Goal: Task Accomplishment & Management: Complete application form

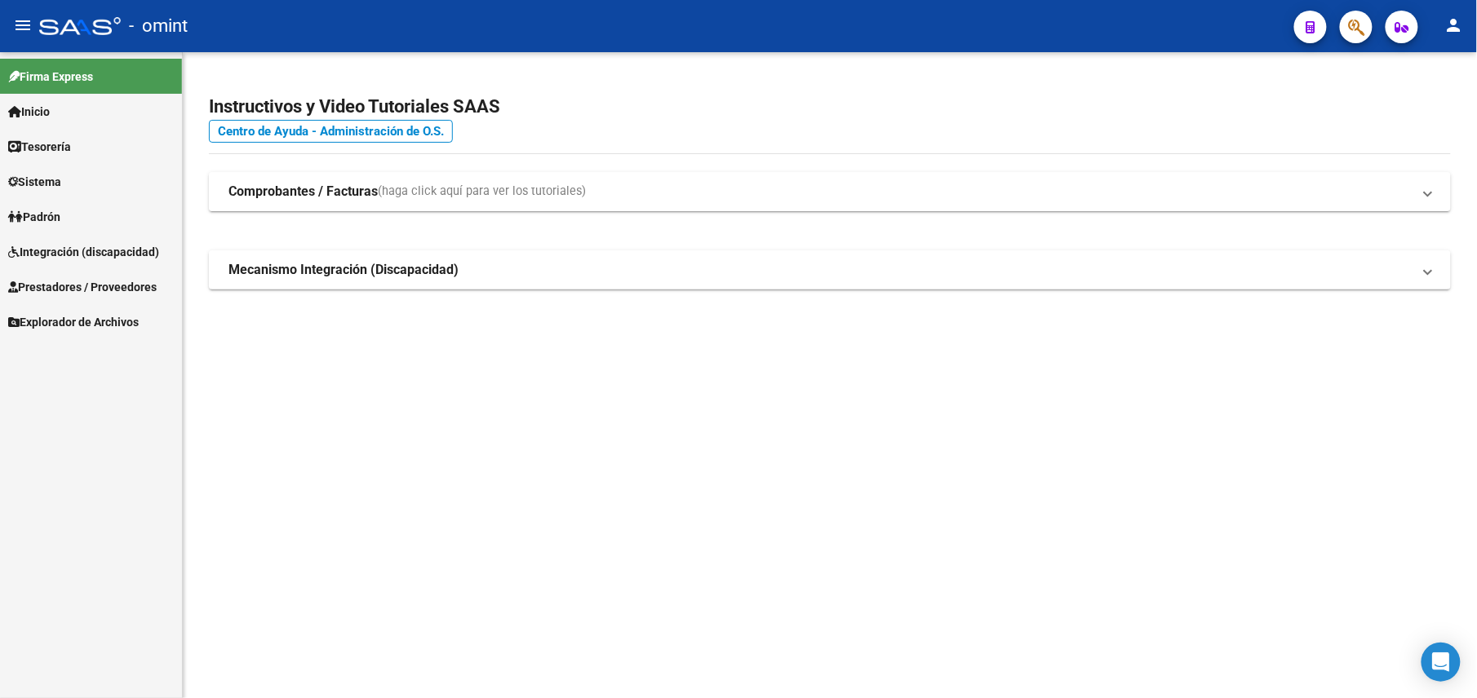
click at [78, 274] on link "Prestadores / Proveedores" at bounding box center [91, 286] width 182 height 35
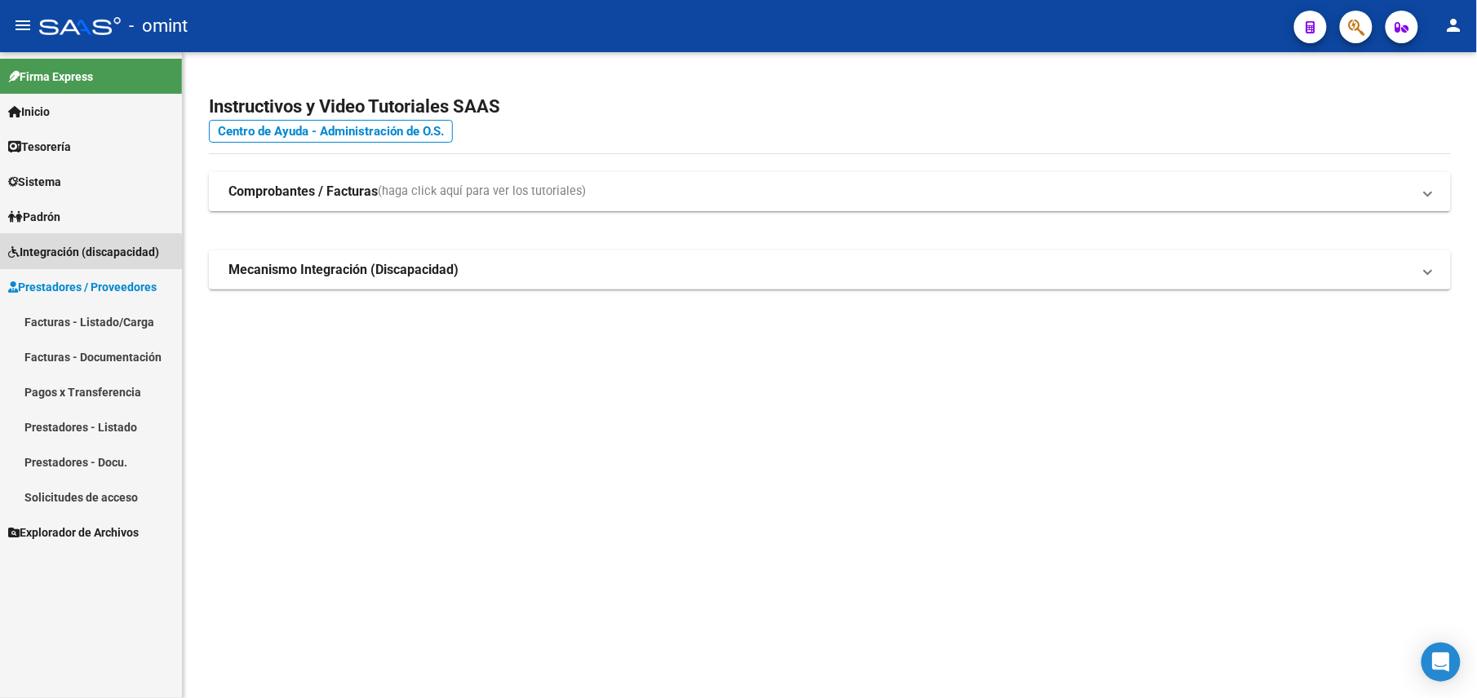
click at [75, 259] on span "Integración (discapacidad)" at bounding box center [83, 252] width 151 height 18
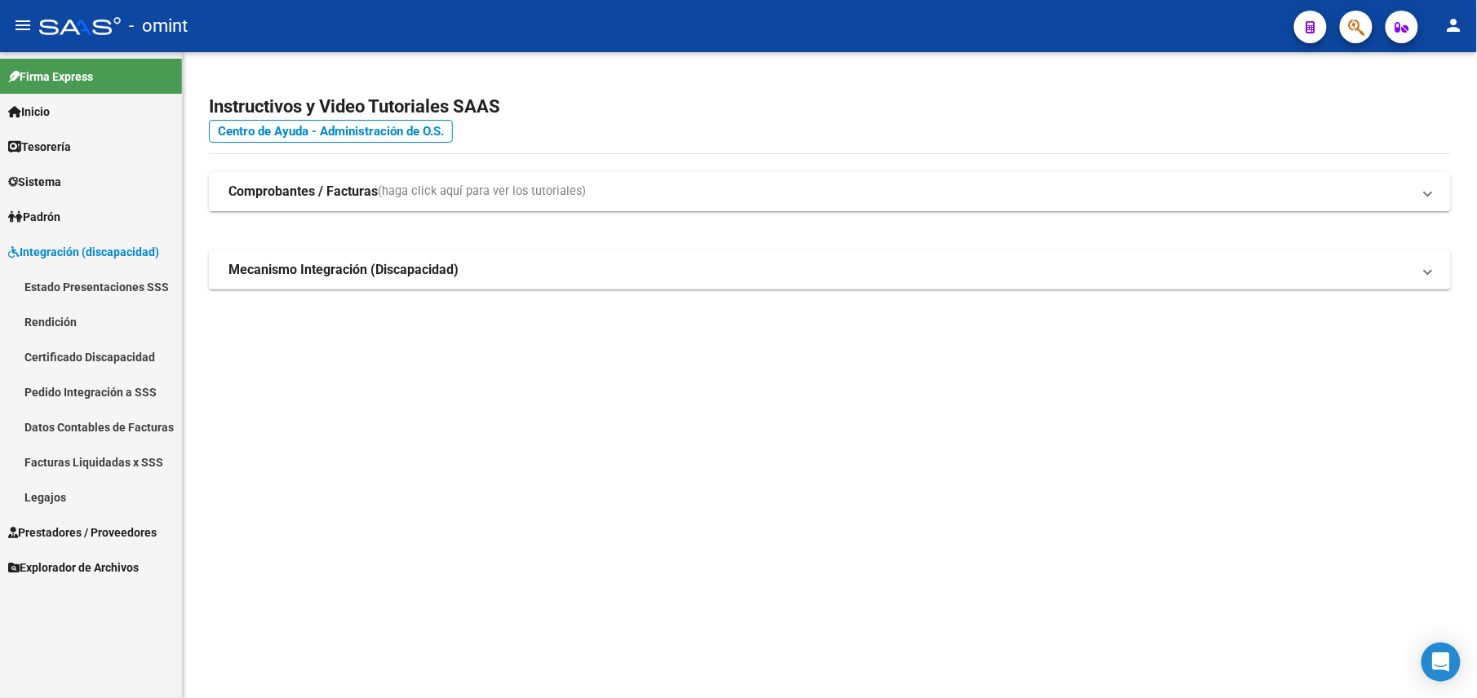
click at [56, 493] on link "Legajos" at bounding box center [91, 497] width 182 height 35
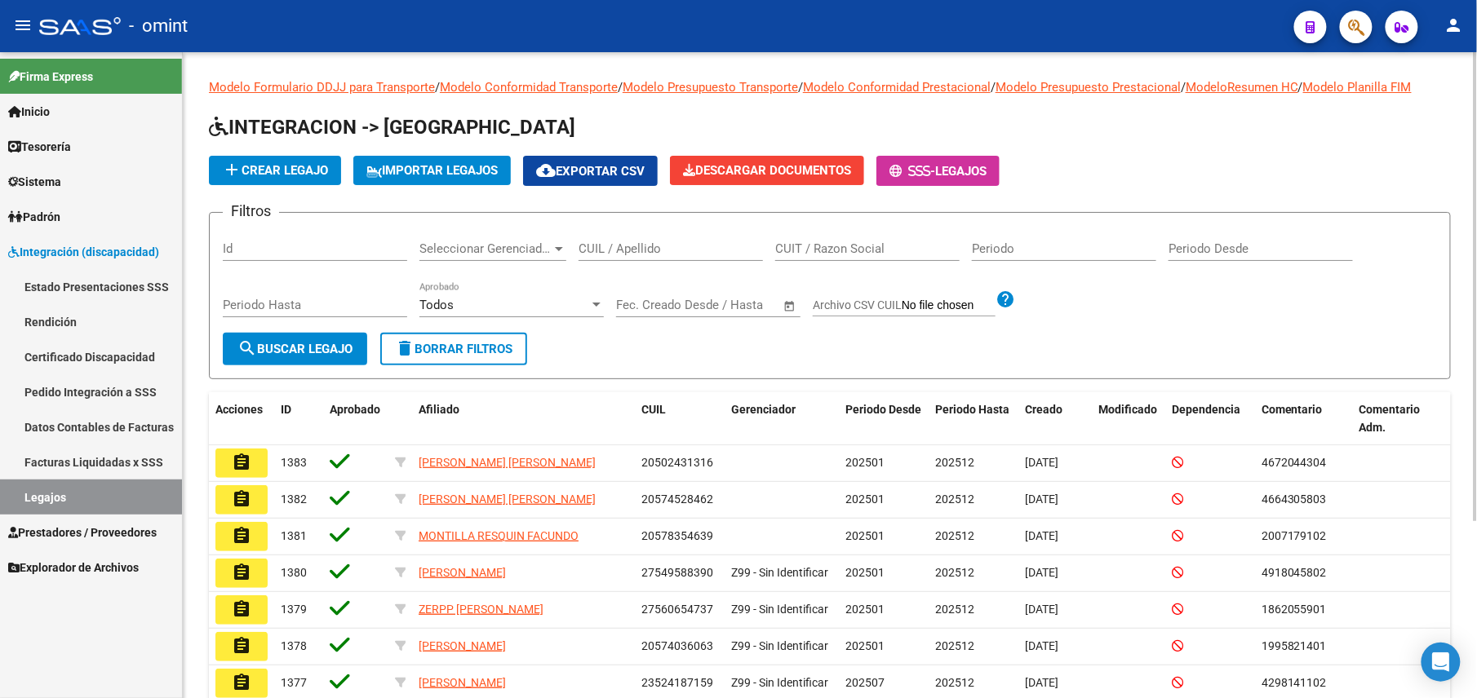
click at [653, 237] on div "CUIL / Apellido" at bounding box center [670, 243] width 184 height 35
click at [667, 248] on input "CUIL / Apellido" at bounding box center [670, 249] width 184 height 15
paste input "27430842558"
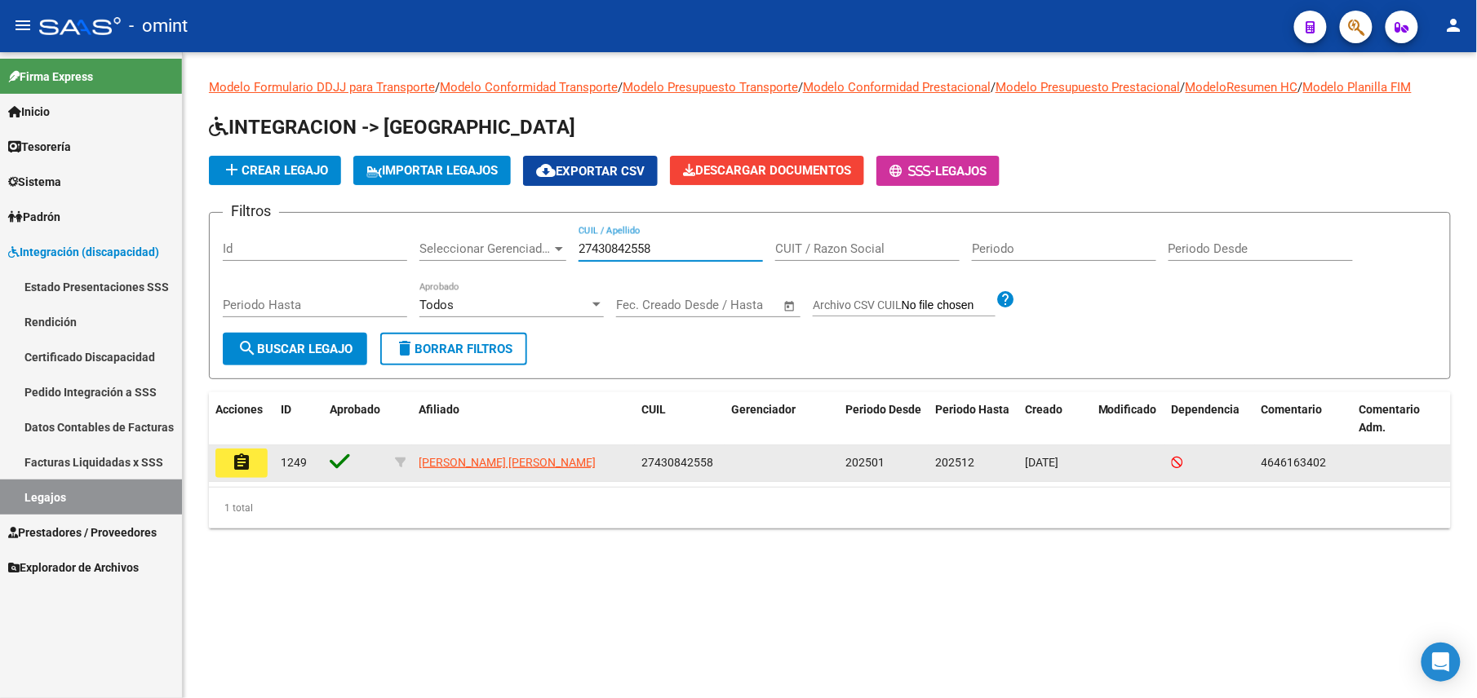
type input "27430842558"
click at [250, 457] on mat-icon "assignment" at bounding box center [242, 463] width 20 height 20
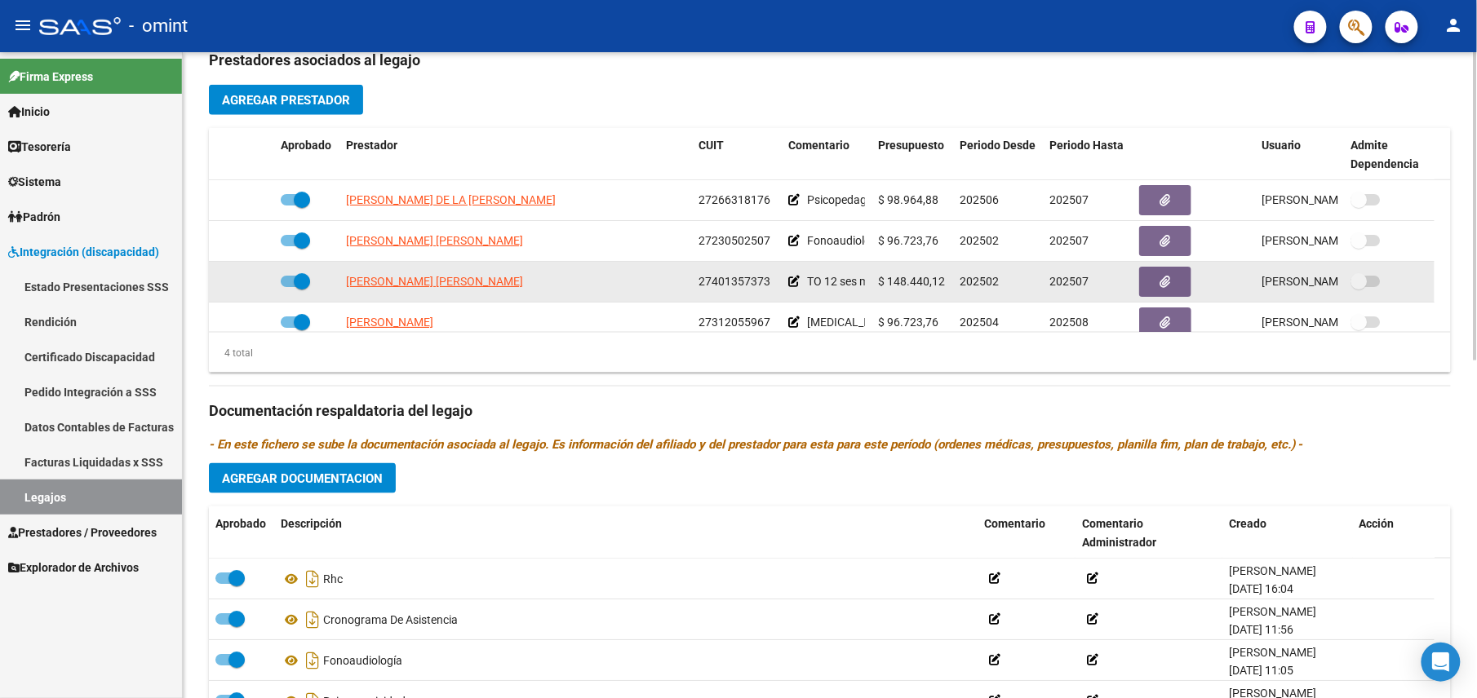
scroll to position [17, 0]
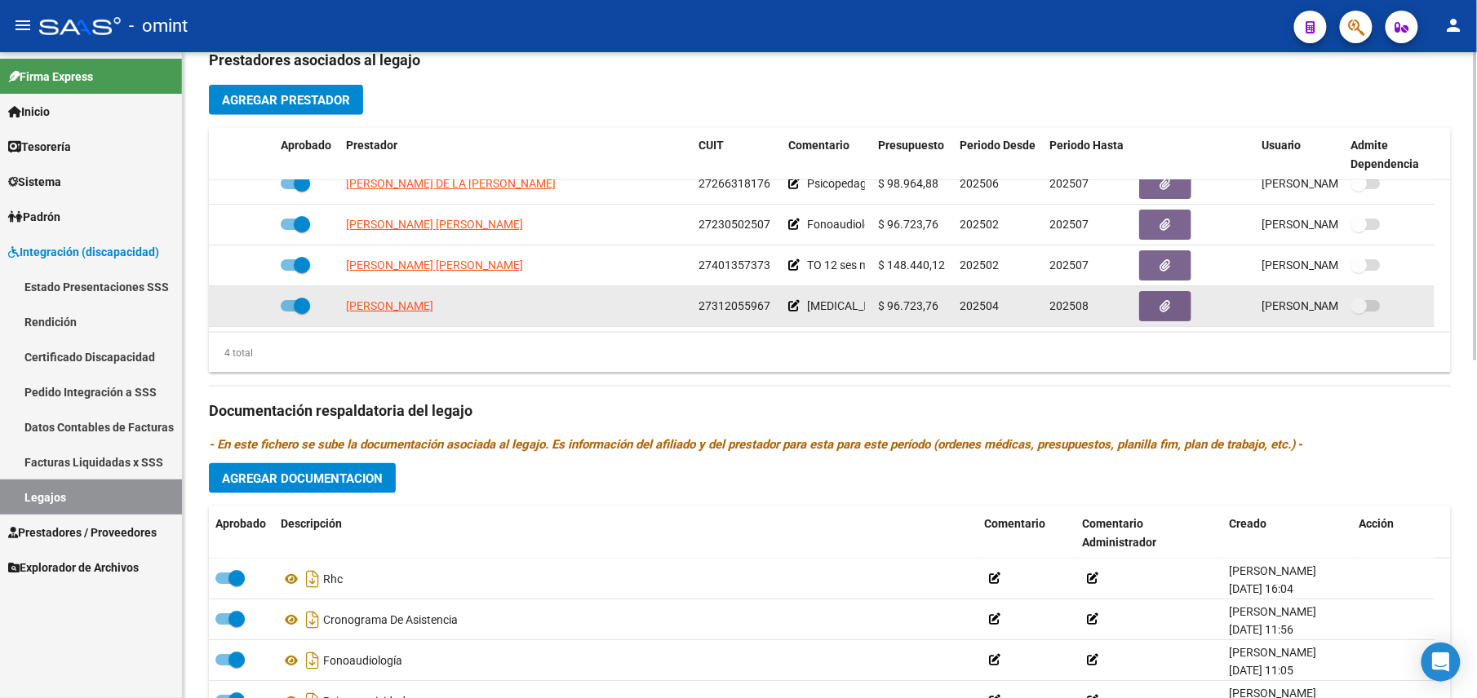
click at [713, 307] on span "27312055967" at bounding box center [734, 305] width 72 height 13
copy span "27312055967"
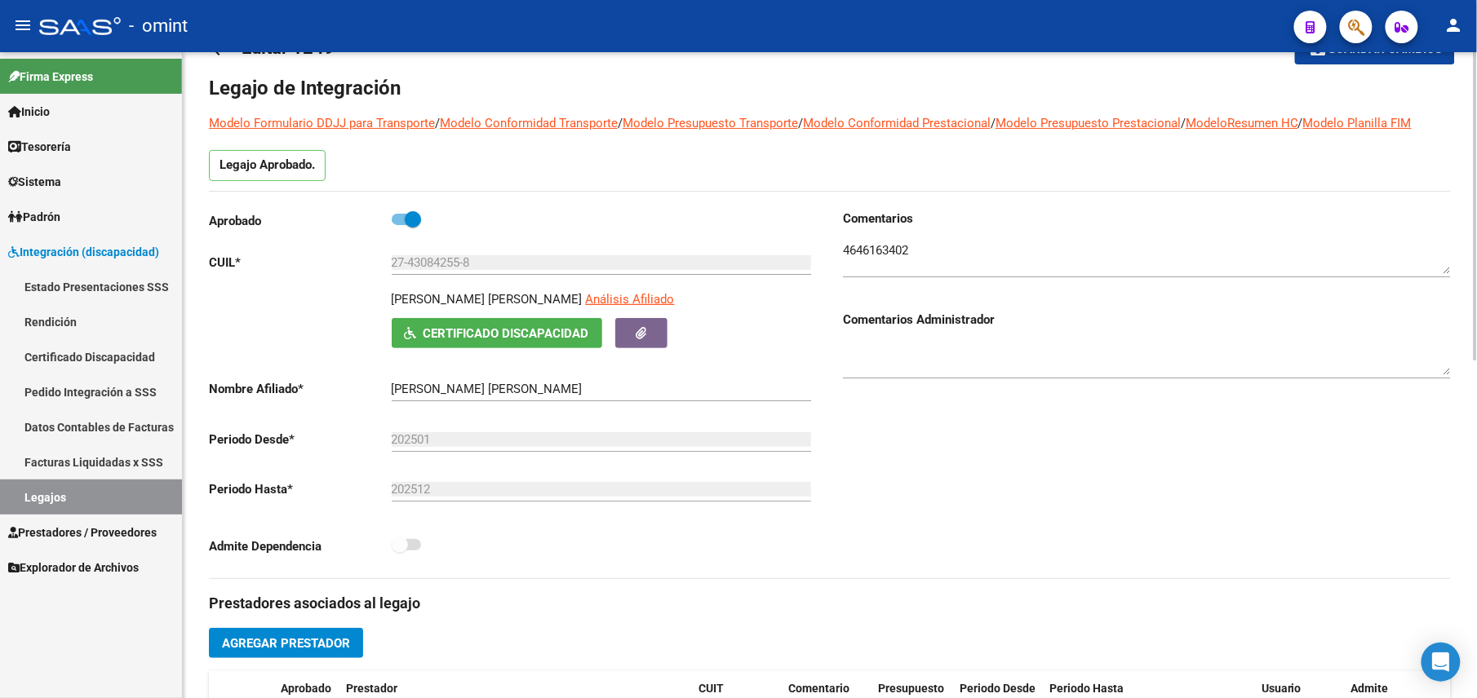
scroll to position [0, 0]
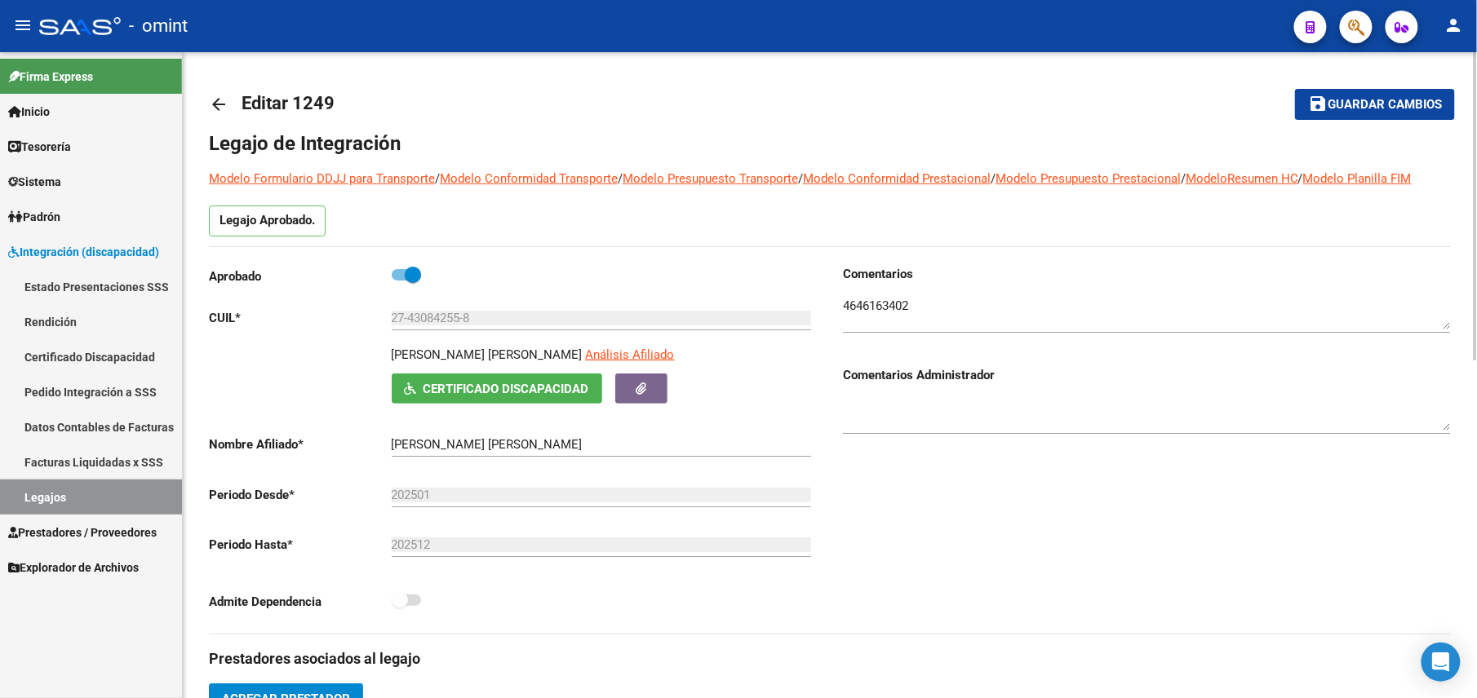
click at [219, 95] on mat-icon "arrow_back" at bounding box center [219, 105] width 20 height 20
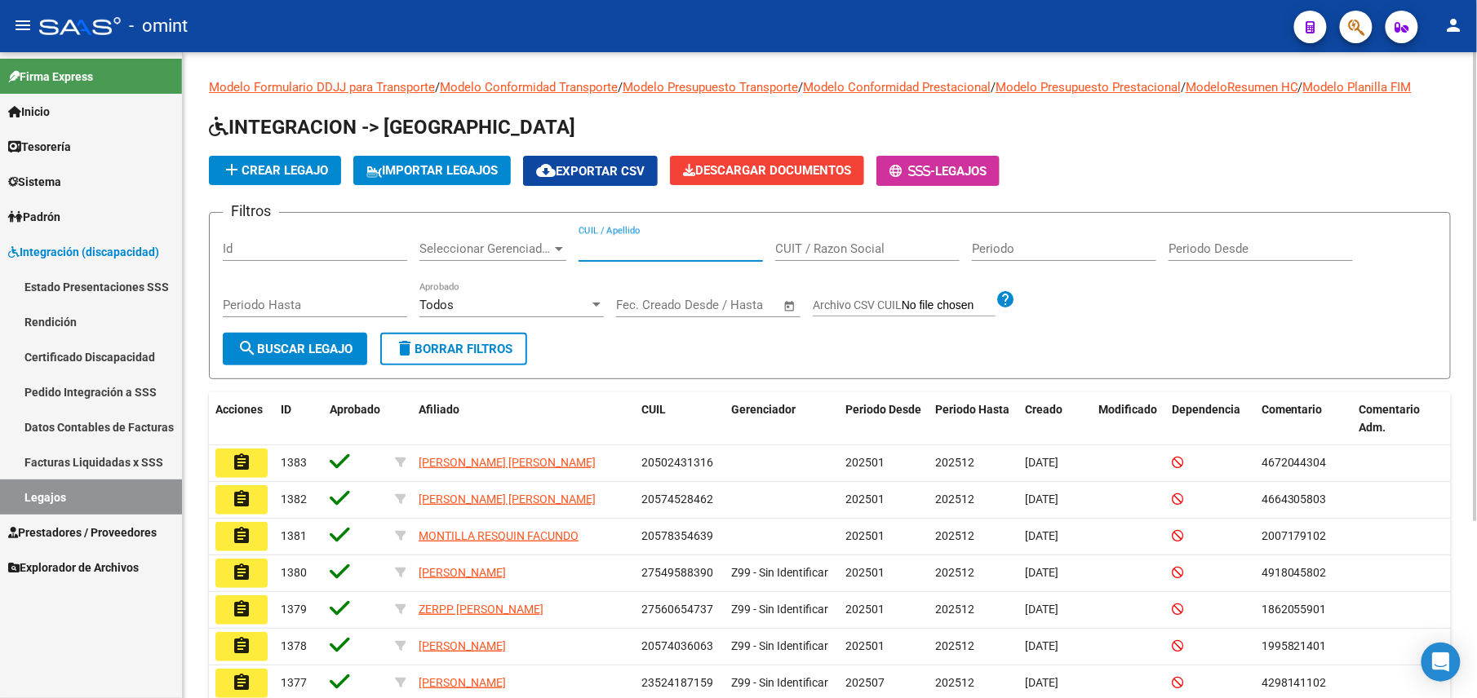
click at [676, 252] on input "CUIL / Apellido" at bounding box center [670, 249] width 184 height 15
paste input "20550704464"
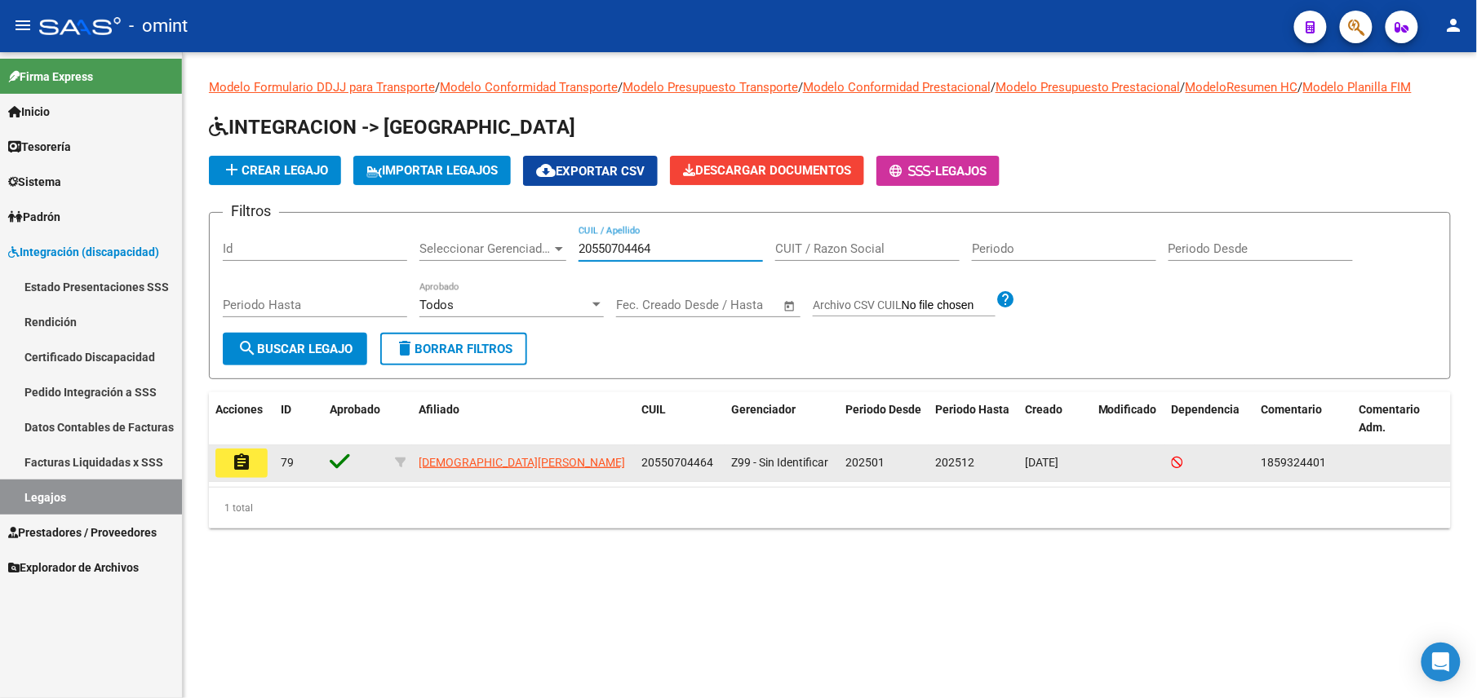
type input "20550704464"
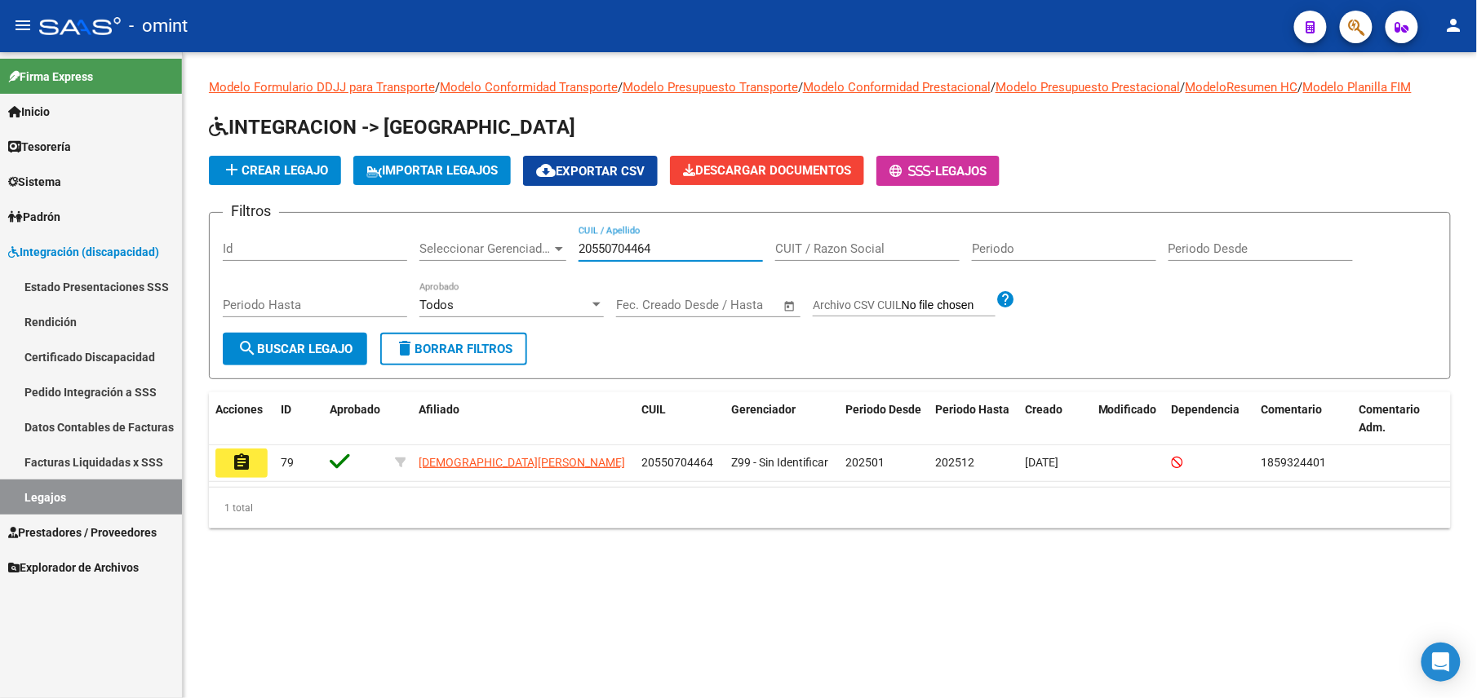
click at [255, 460] on button "assignment" at bounding box center [241, 463] width 52 height 29
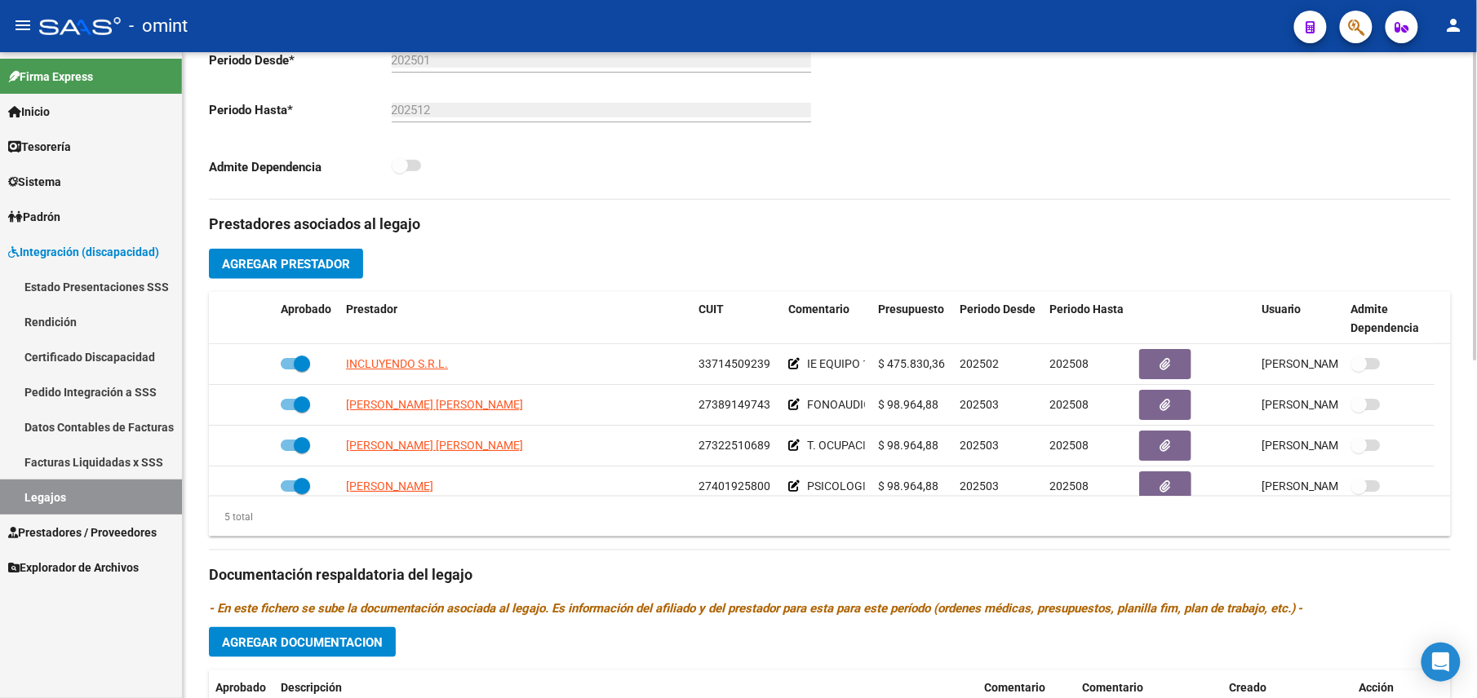
scroll to position [543, 0]
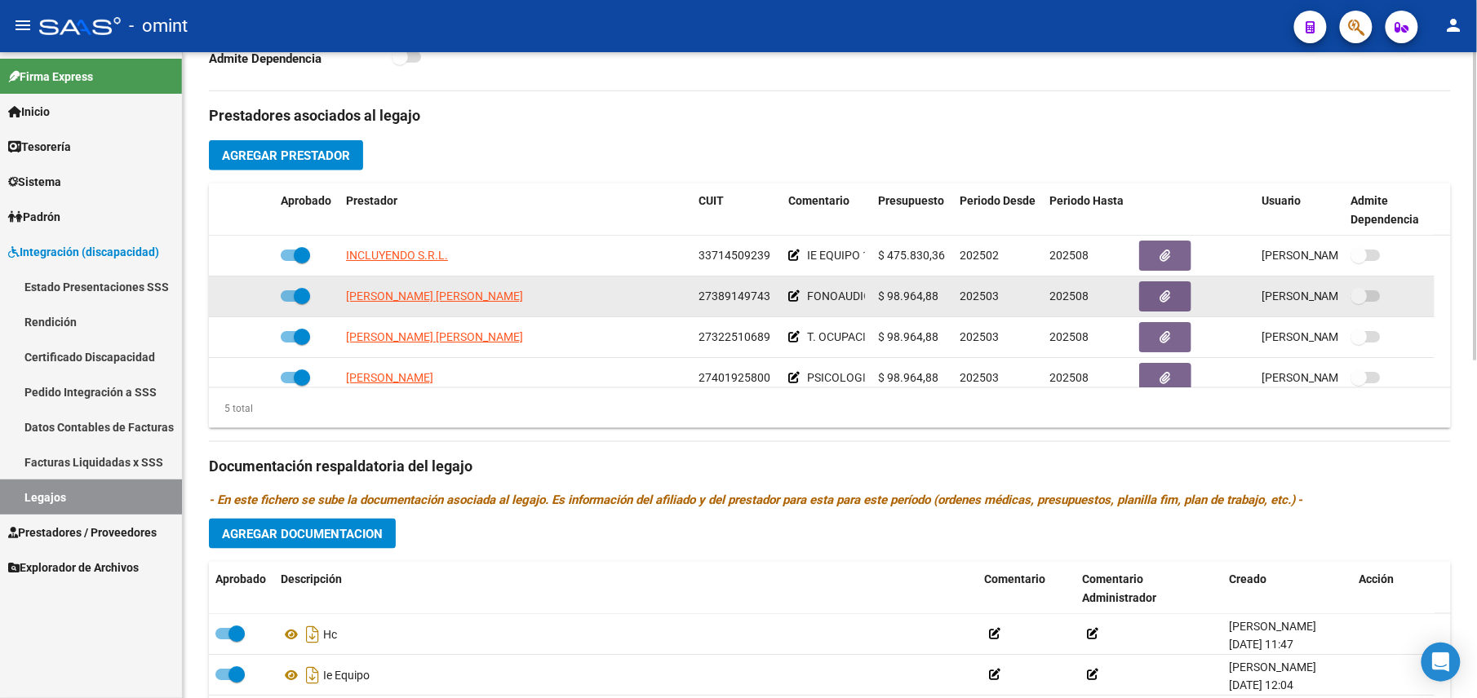
click at [729, 303] on span "27389149743" at bounding box center [734, 296] width 72 height 13
copy span "27389149743"
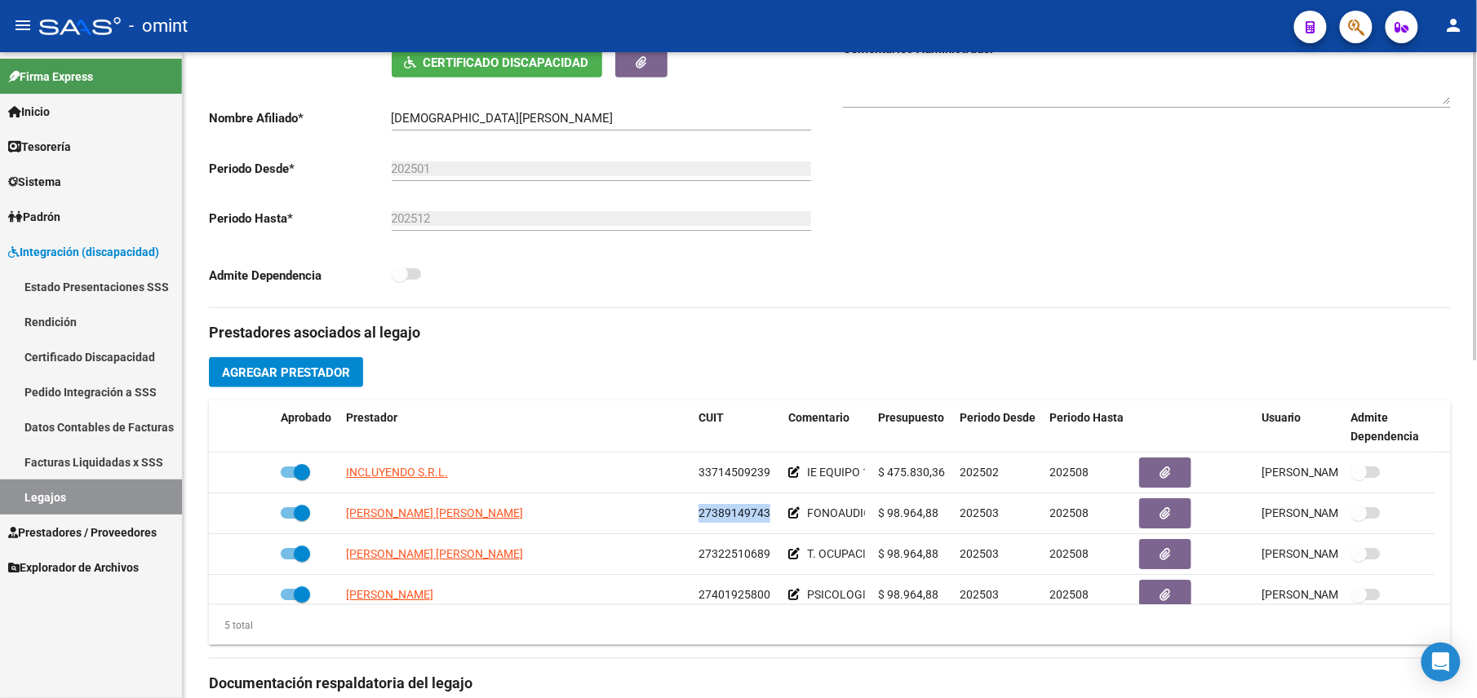
scroll to position [217, 0]
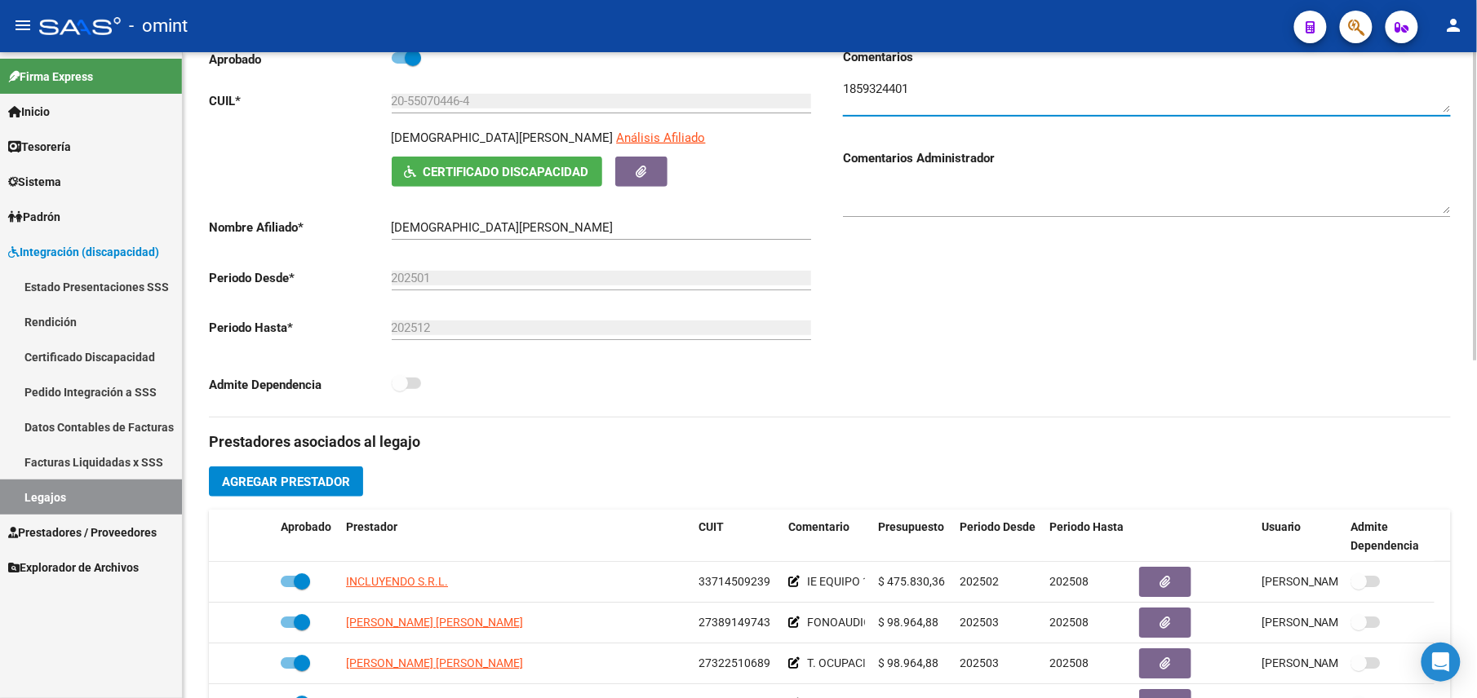
click at [889, 96] on textarea at bounding box center [1147, 96] width 608 height 33
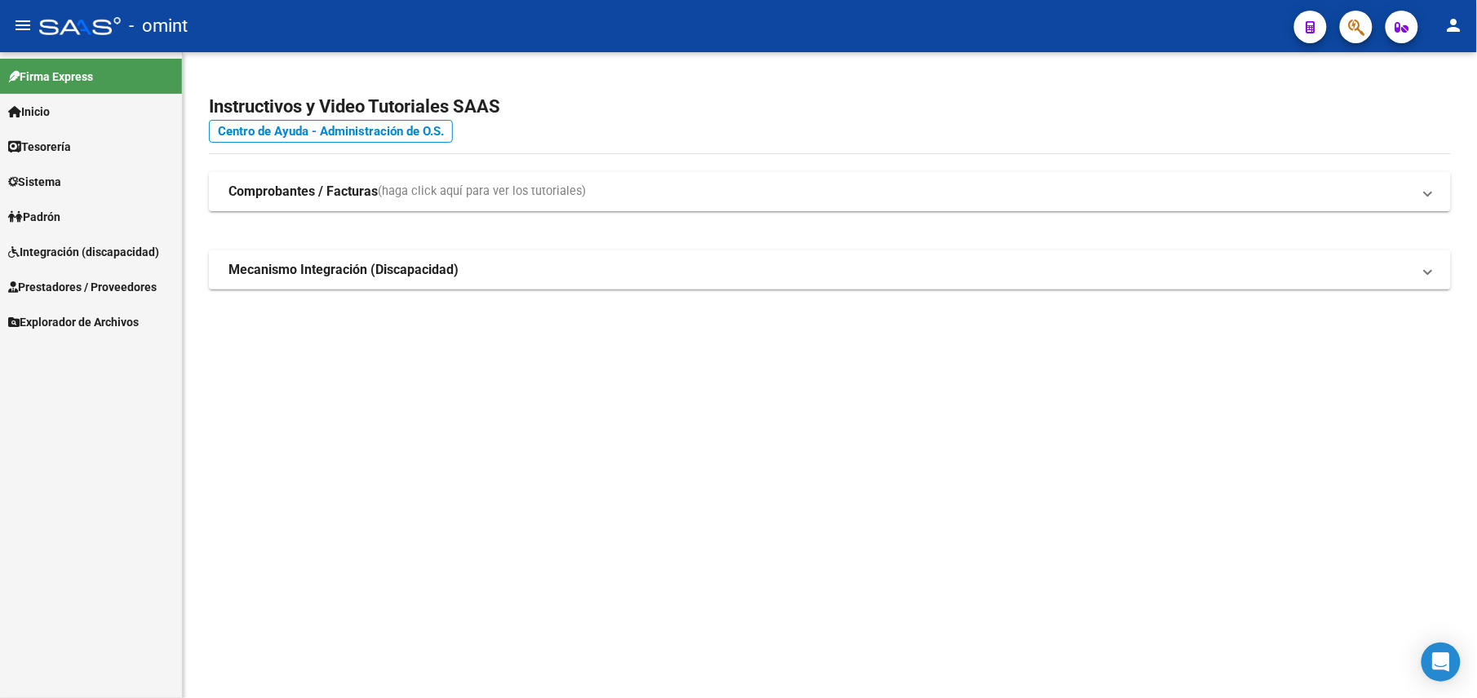
click at [60, 282] on span "Prestadores / Proveedores" at bounding box center [82, 287] width 148 height 18
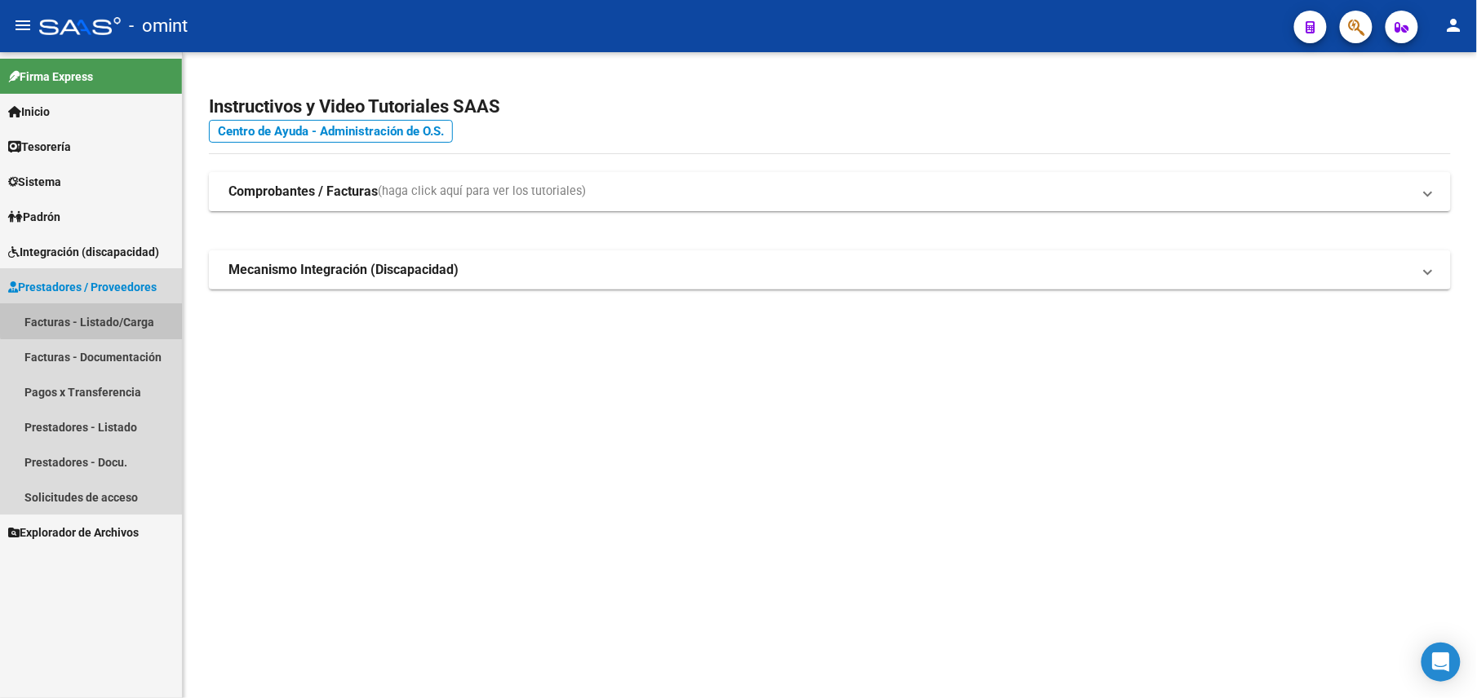
click at [109, 308] on link "Facturas - Listado/Carga" at bounding box center [91, 321] width 182 height 35
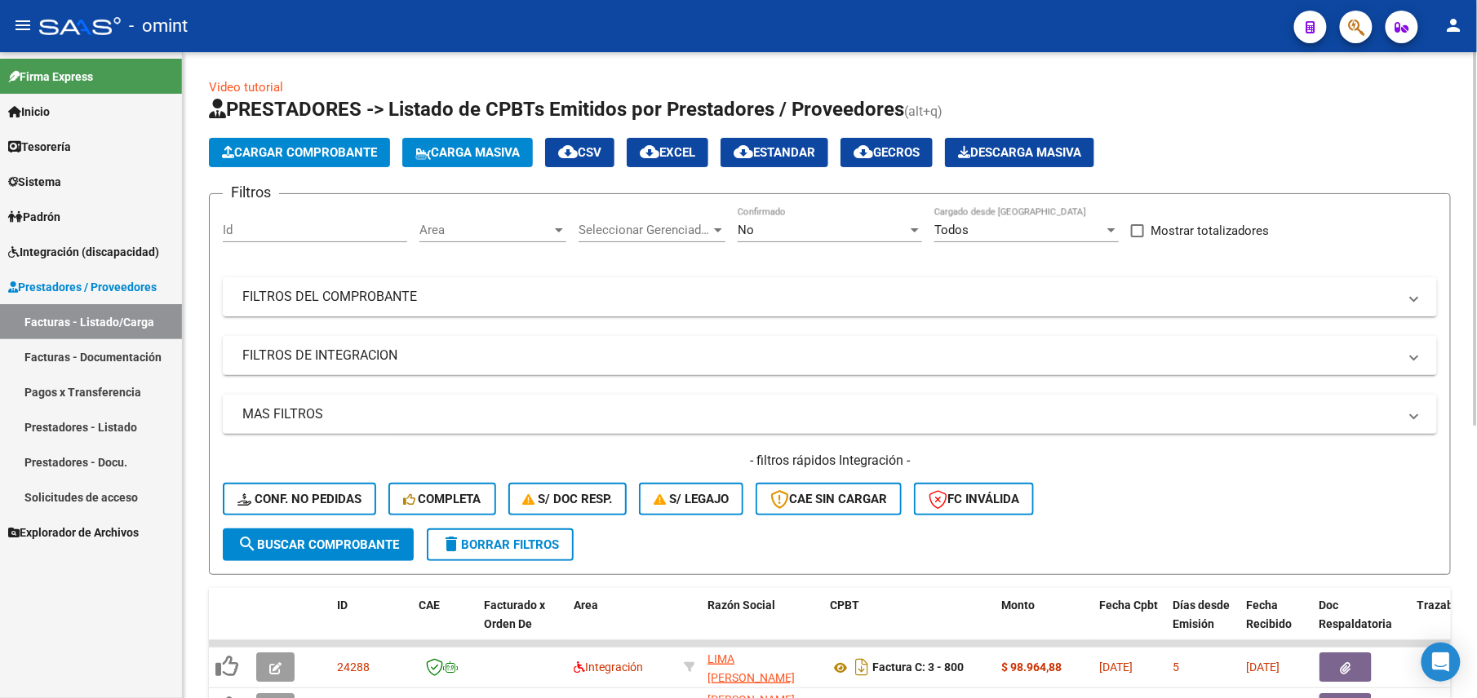
click at [768, 215] on div "No Confirmado" at bounding box center [830, 224] width 184 height 35
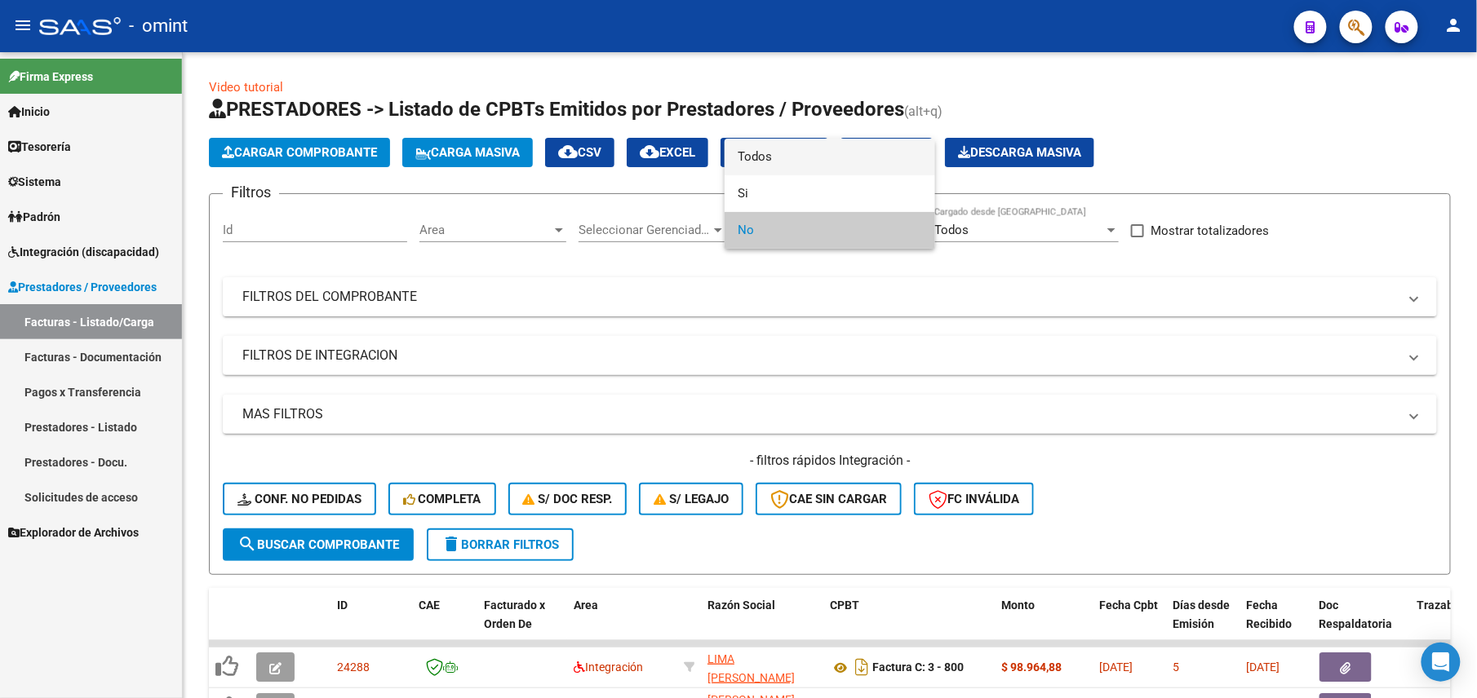
click at [759, 163] on span "Todos" at bounding box center [830, 157] width 184 height 37
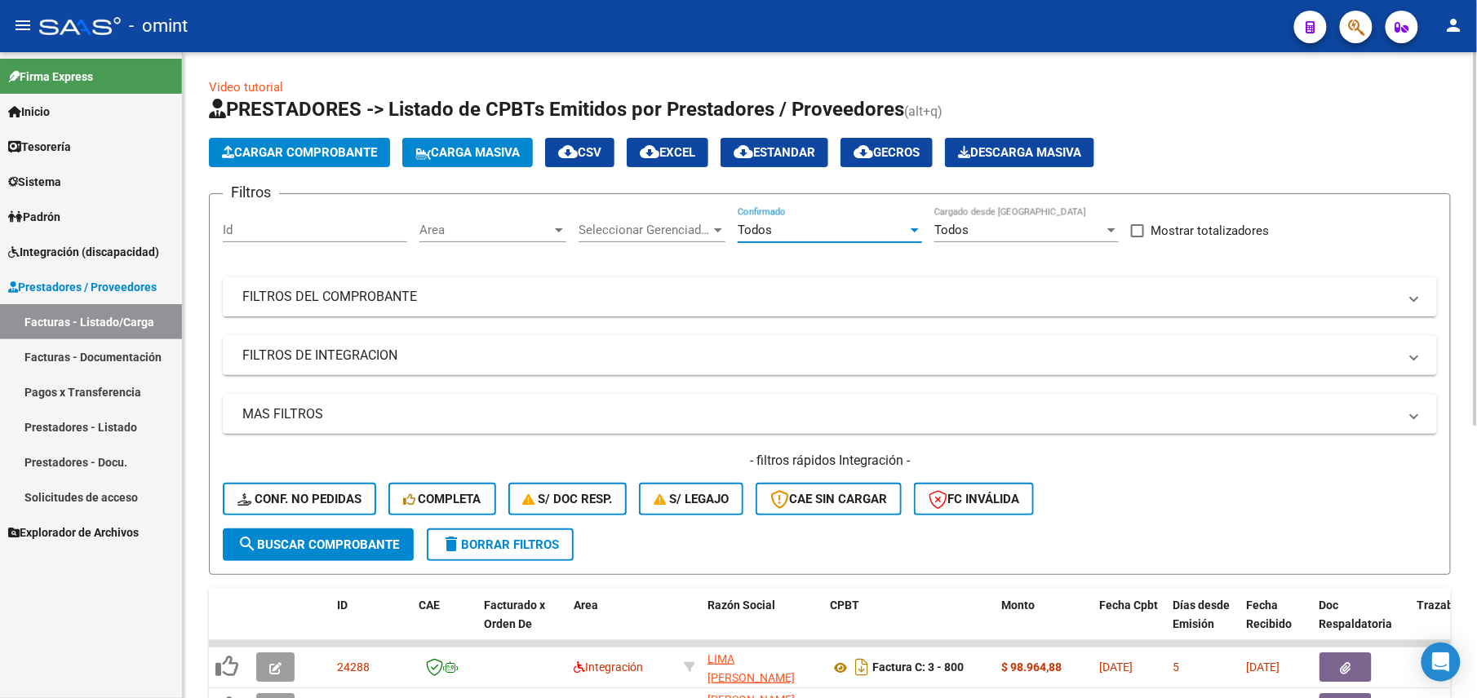
click at [694, 278] on mat-expansion-panel-header "FILTROS DEL COMPROBANTE" at bounding box center [830, 296] width 1214 height 39
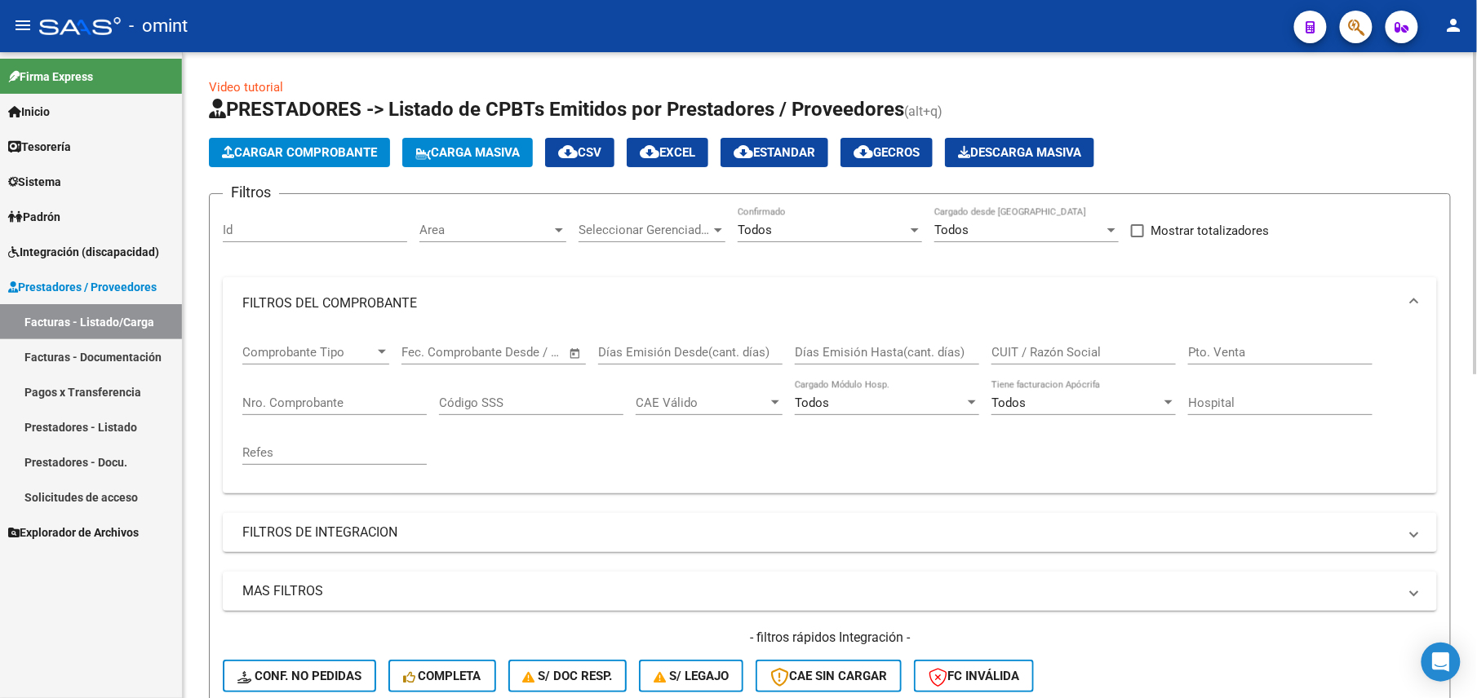
drag, startPoint x: 976, startPoint y: 353, endPoint x: 1043, endPoint y: 360, distance: 67.2
click at [977, 353] on input "Días Emisión Hasta(cant. días)" at bounding box center [887, 352] width 184 height 15
click at [1043, 360] on input "CUIT / Razón Social" at bounding box center [1083, 352] width 184 height 15
paste input "27312055967"
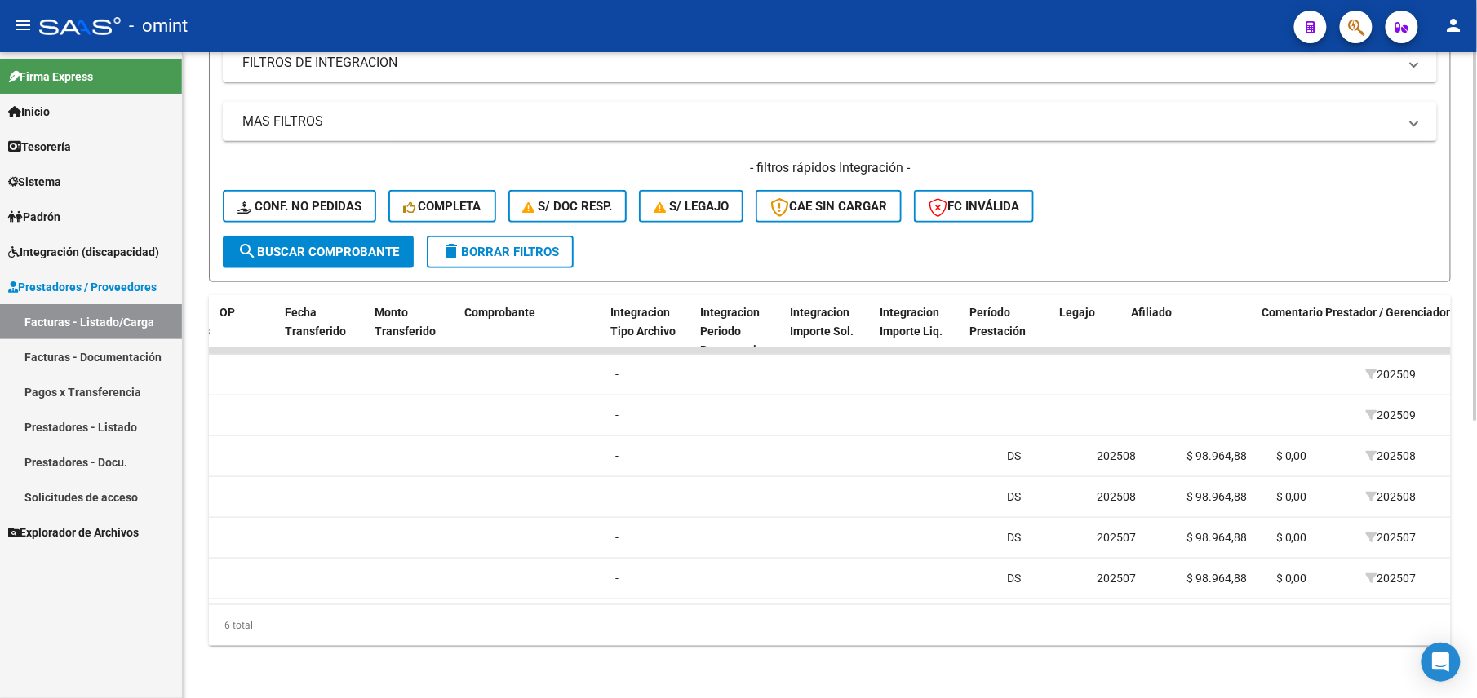
scroll to position [0, 1731]
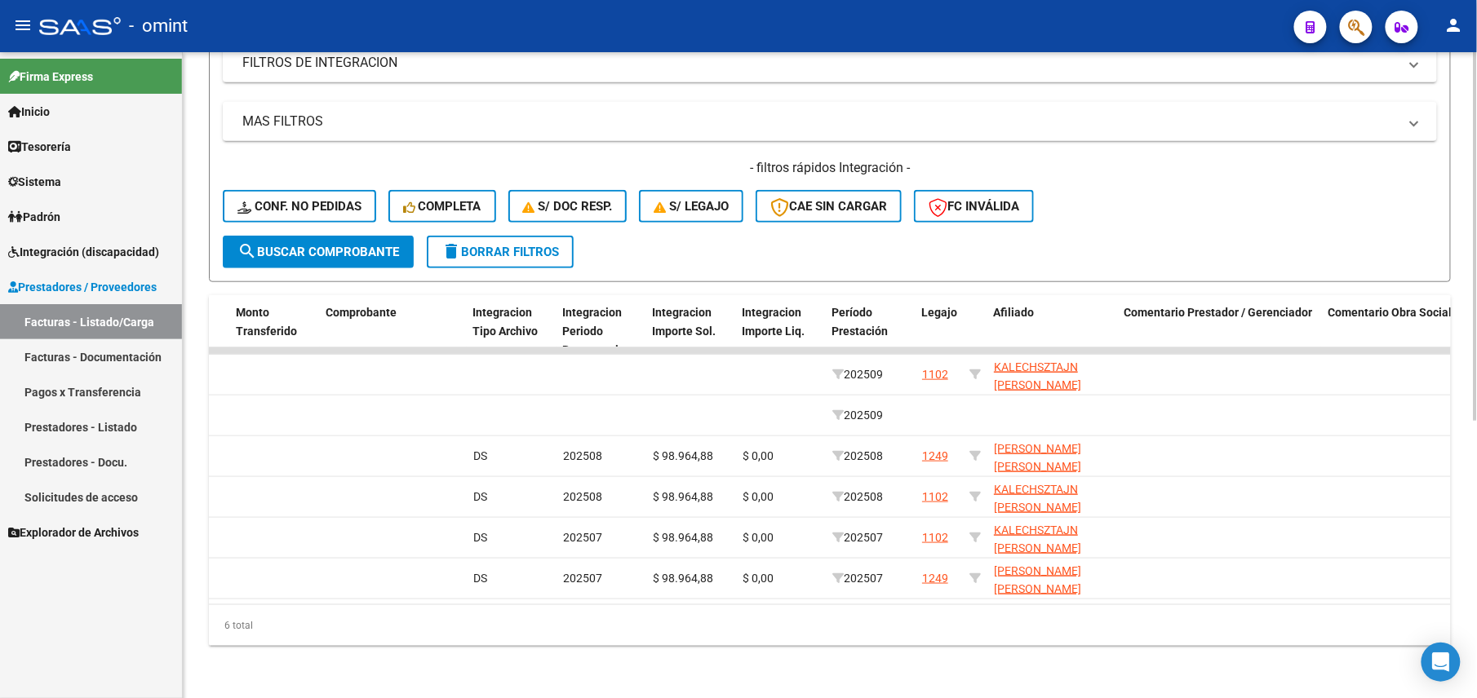
type input "27312055967"
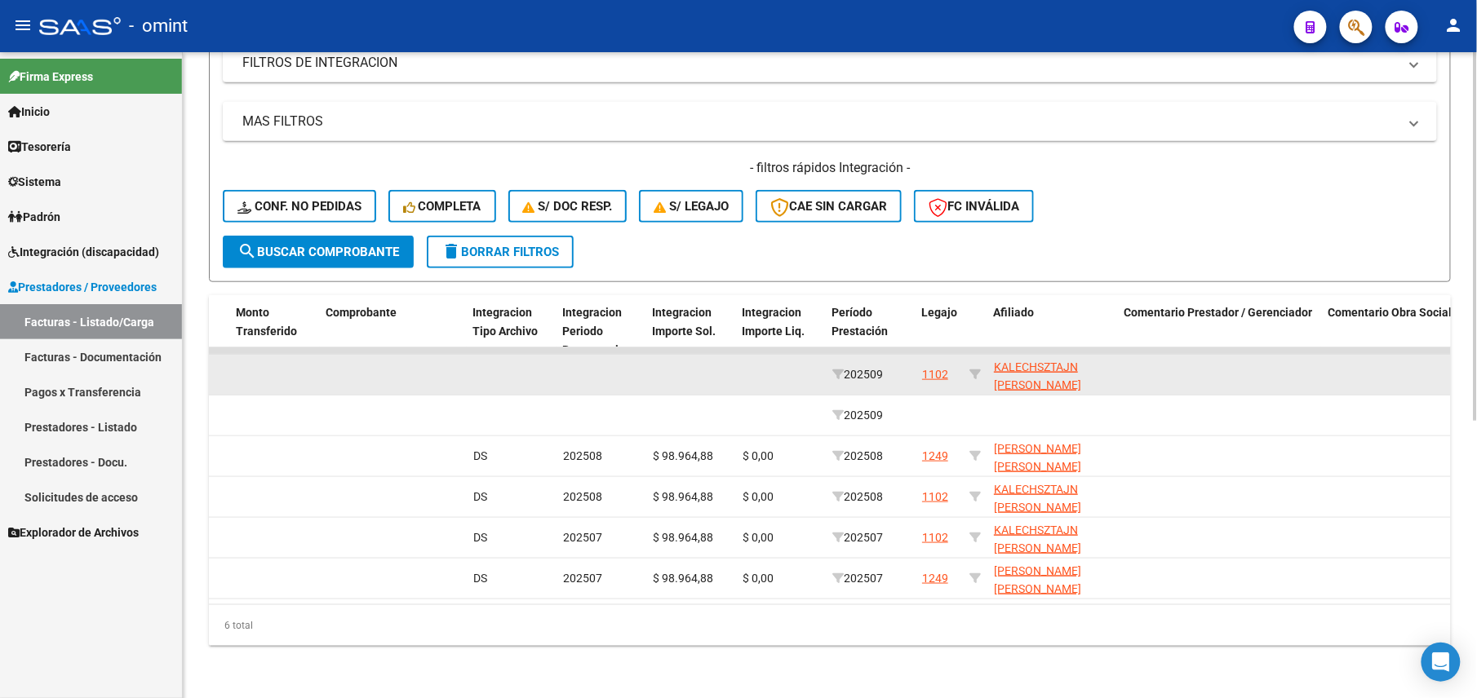
scroll to position [269, 0]
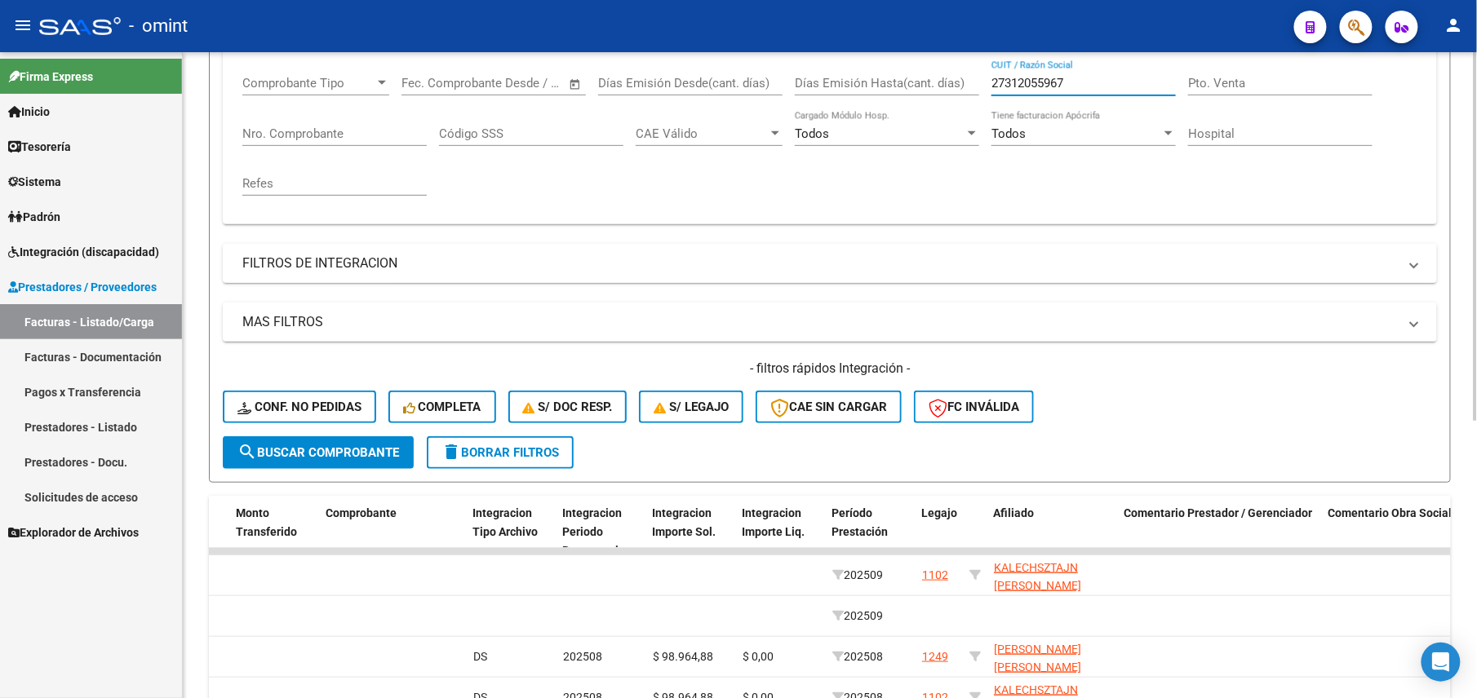
click at [351, 263] on mat-panel-title "FILTROS DE INTEGRACION" at bounding box center [819, 264] width 1155 height 18
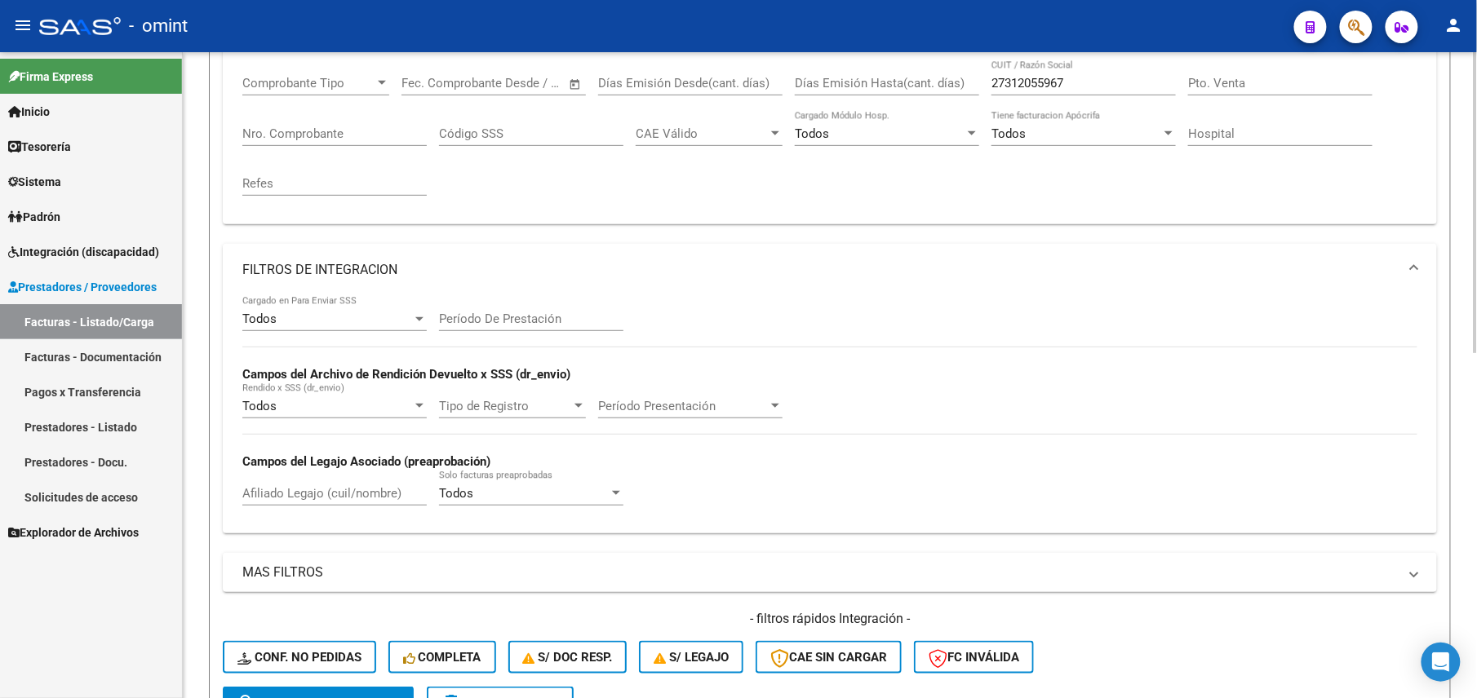
click at [302, 494] on input "Afiliado Legajo (cuil/nombre)" at bounding box center [334, 493] width 184 height 15
paste input "27430842558"
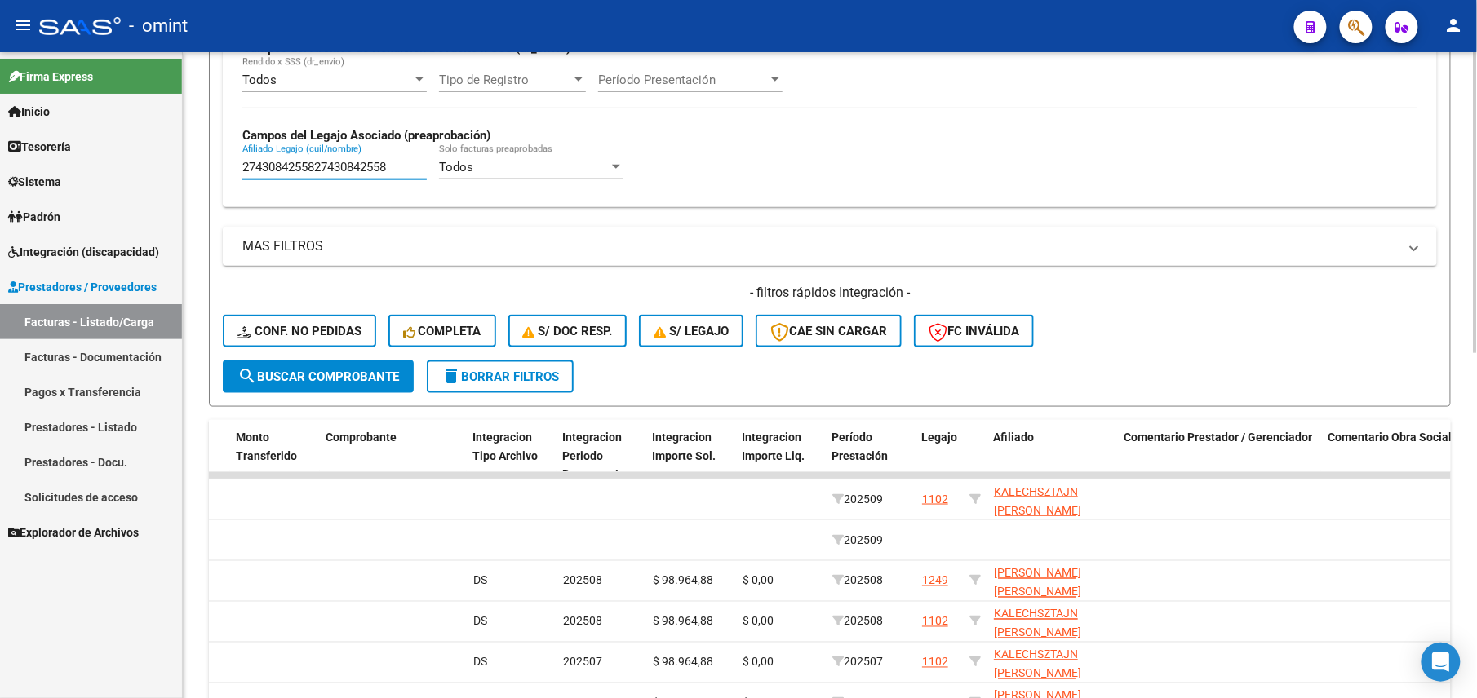
click at [341, 168] on input "2743084255827430842558" at bounding box center [334, 167] width 184 height 15
paste input "text"
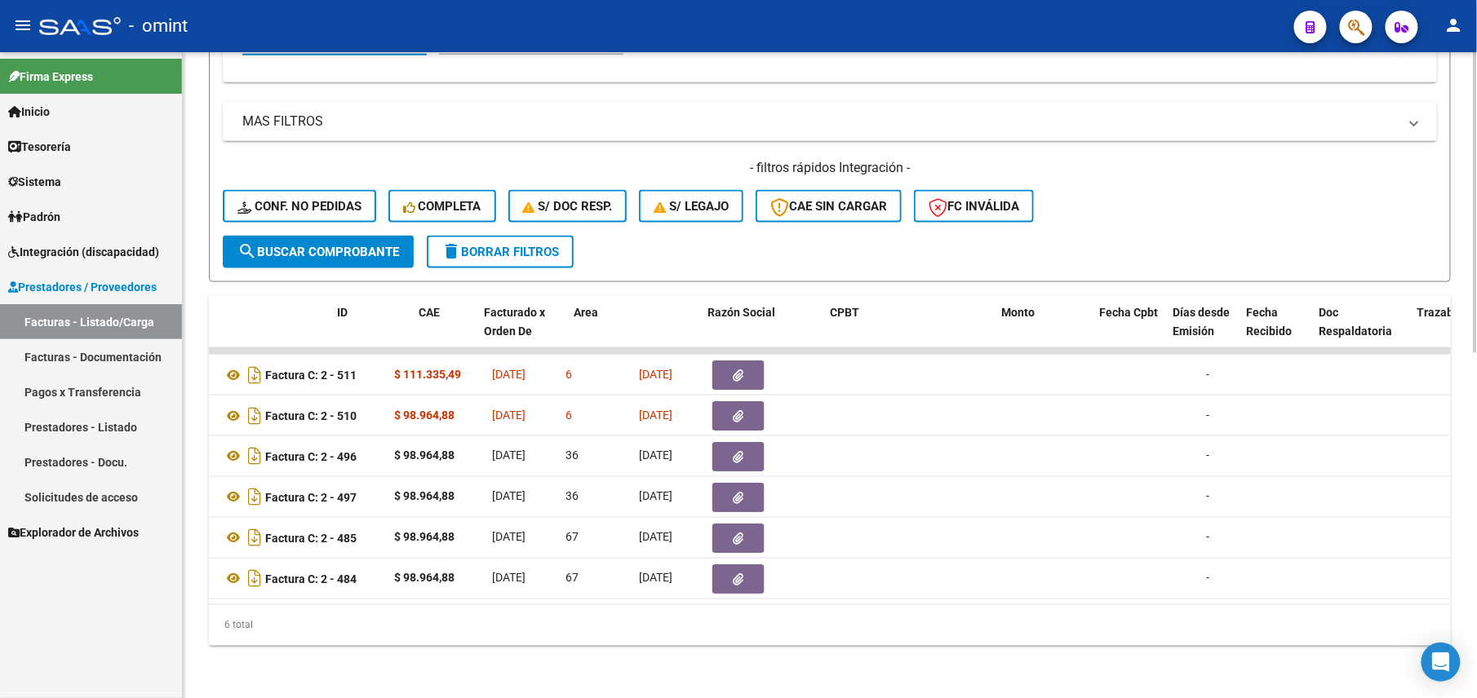
scroll to position [0, 0]
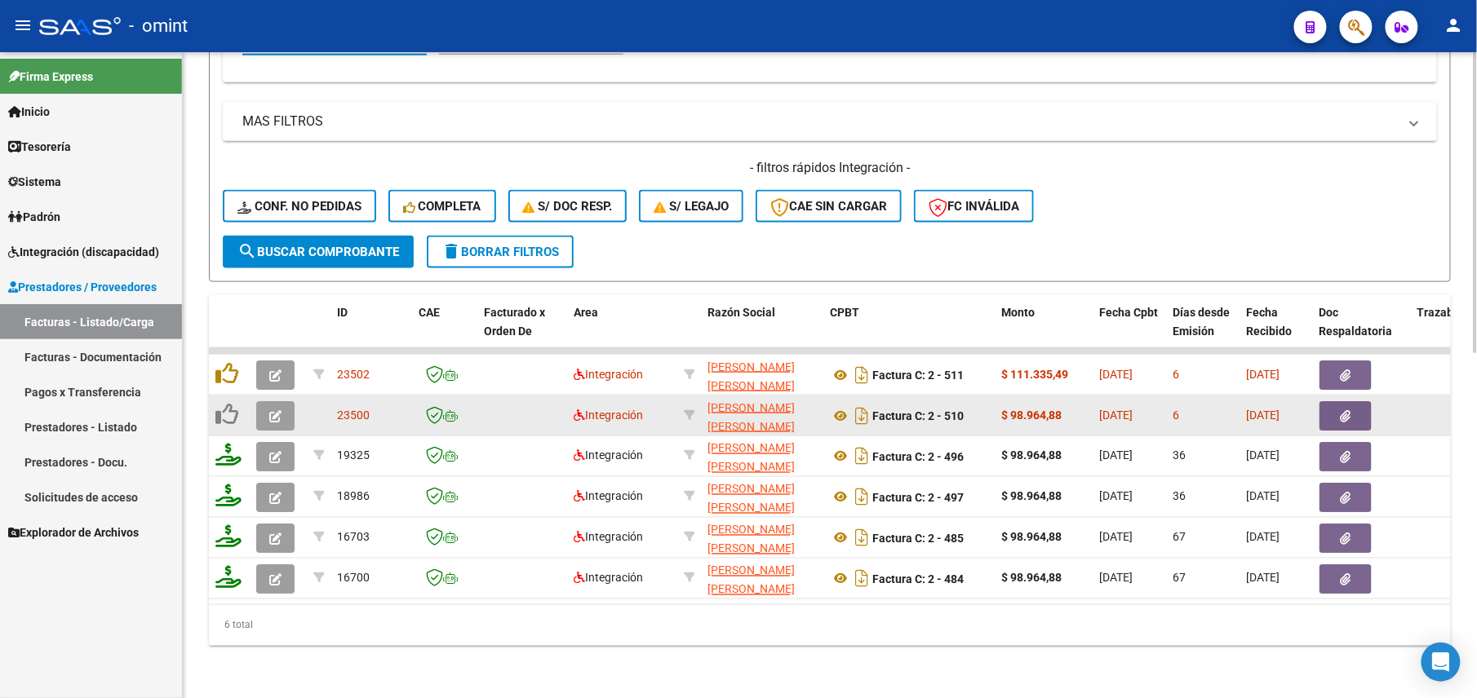
type input "27430842558"
click at [274, 406] on button "button" at bounding box center [275, 415] width 38 height 29
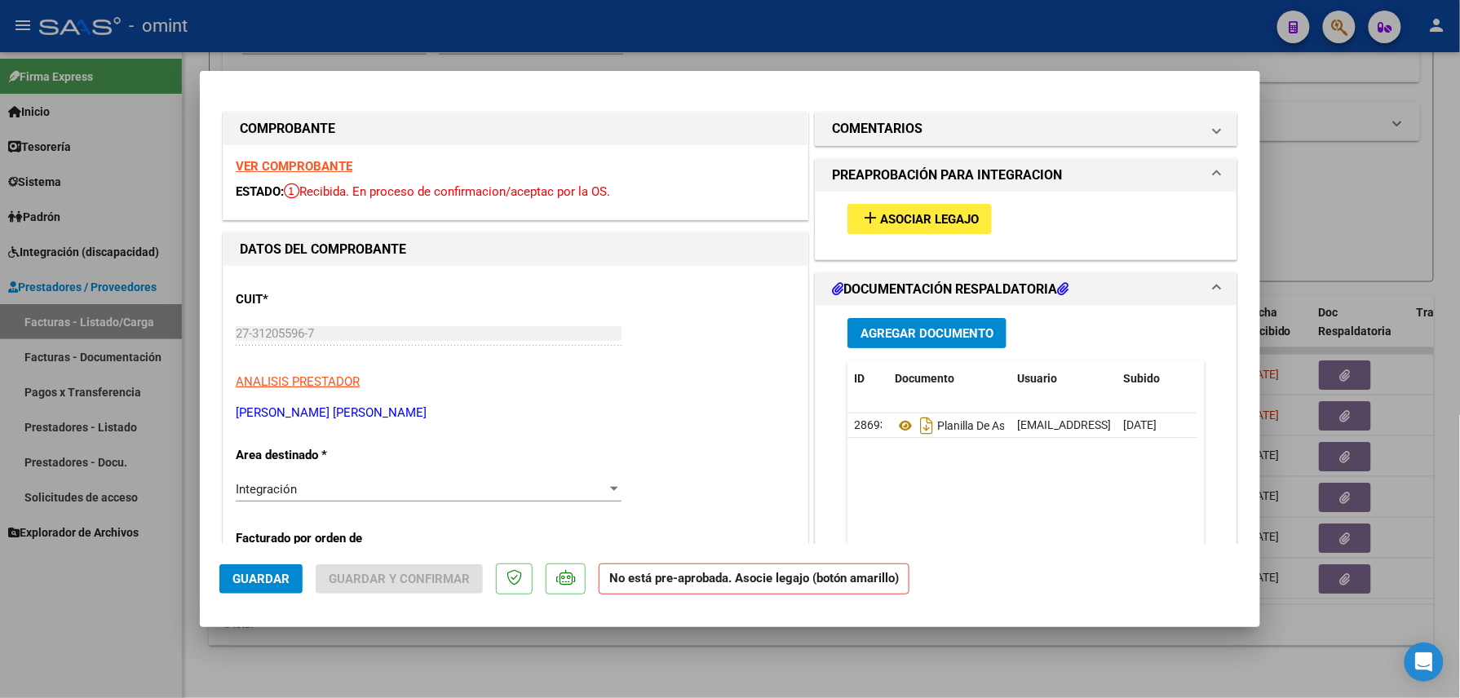
click at [282, 160] on strong "VER COMPROBANTE" at bounding box center [294, 166] width 117 height 15
click at [1018, 651] on div at bounding box center [730, 349] width 1460 height 698
type input "$ 0,00"
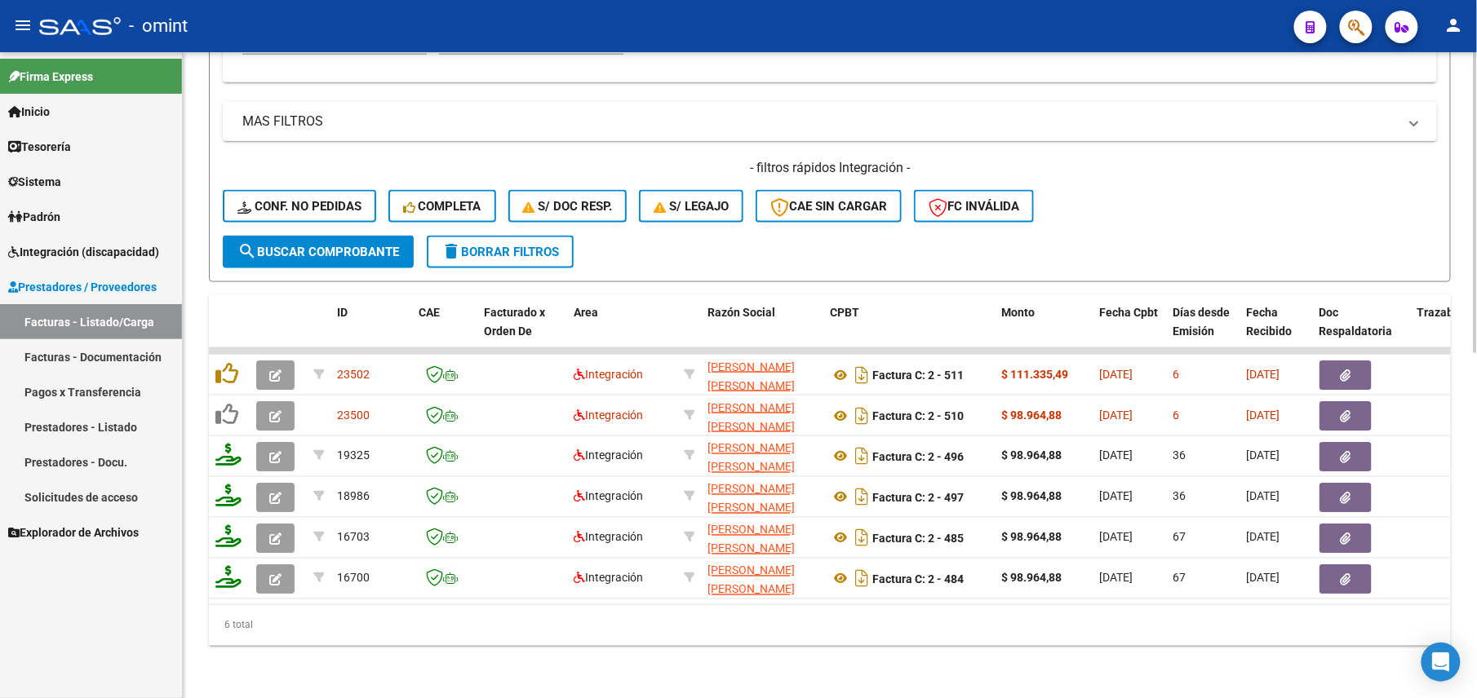
scroll to position [521, 0]
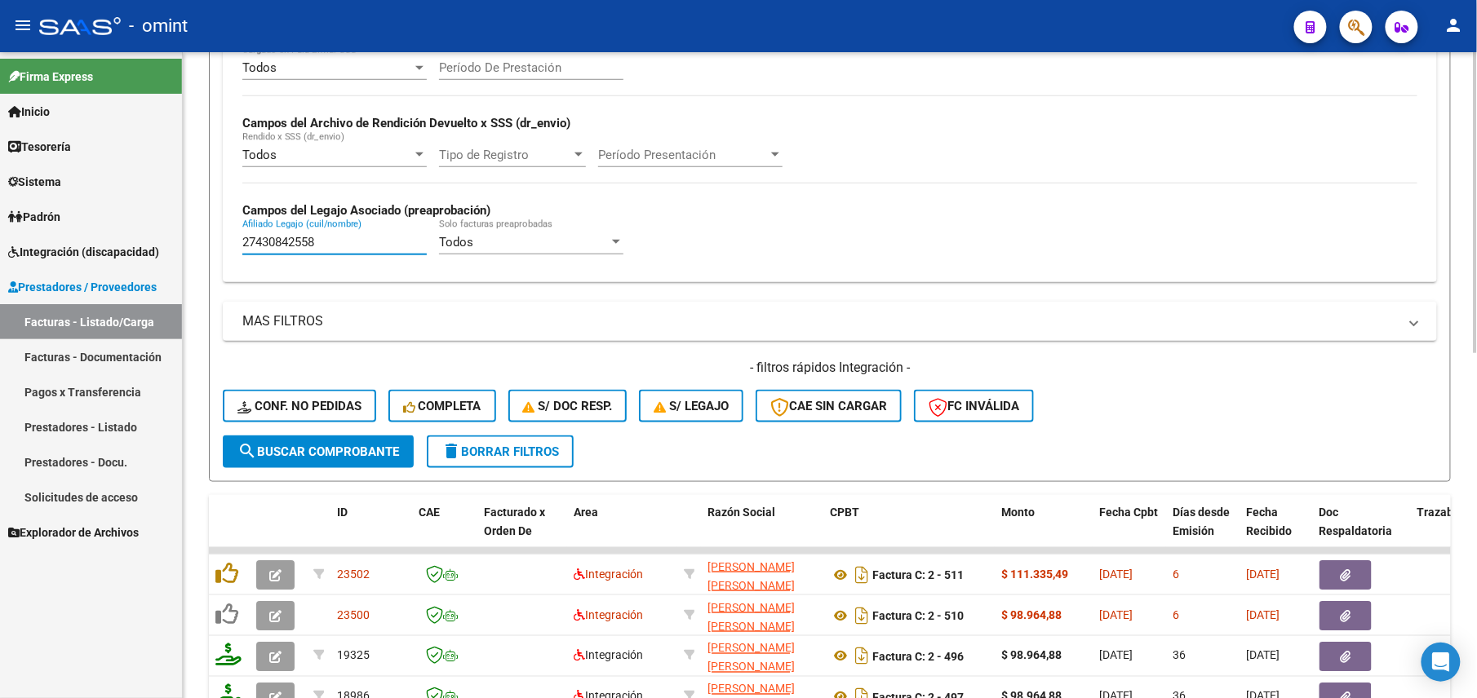
click at [386, 249] on input "27430842558" at bounding box center [334, 242] width 184 height 15
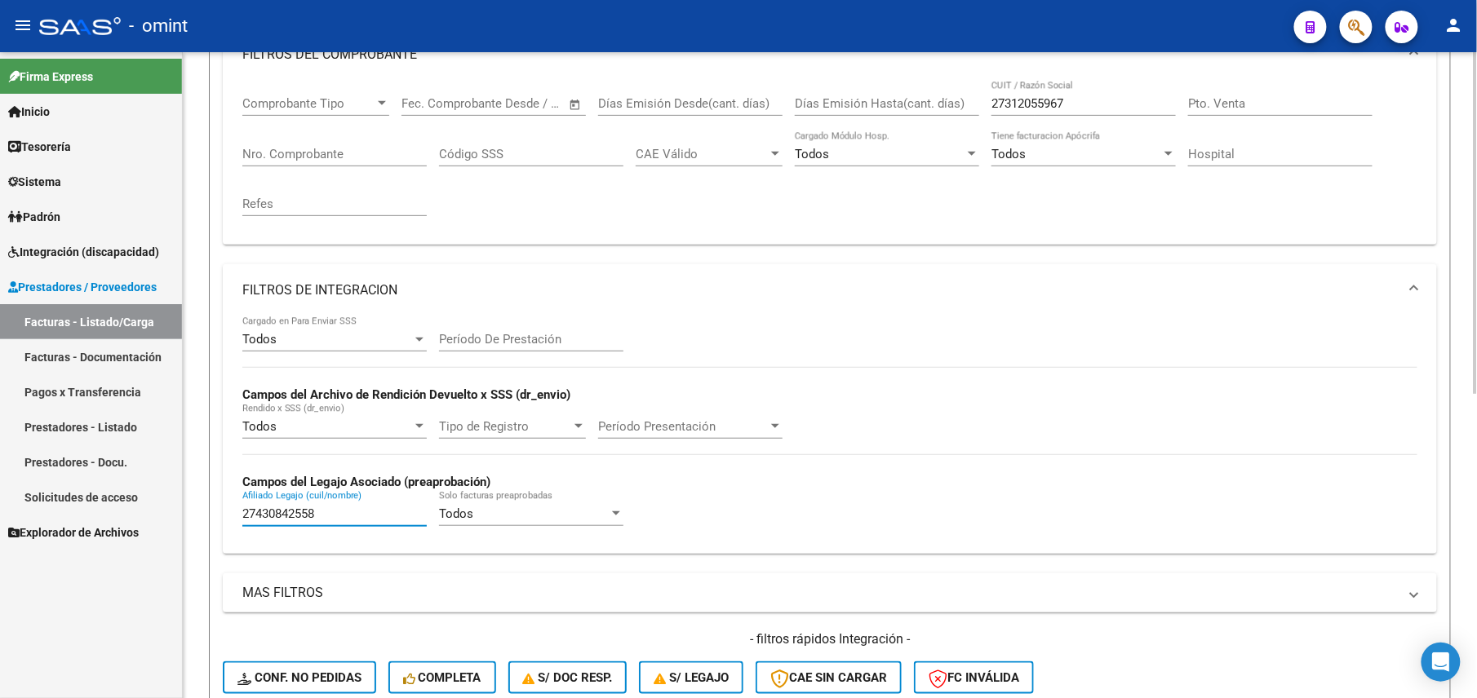
scroll to position [140, 0]
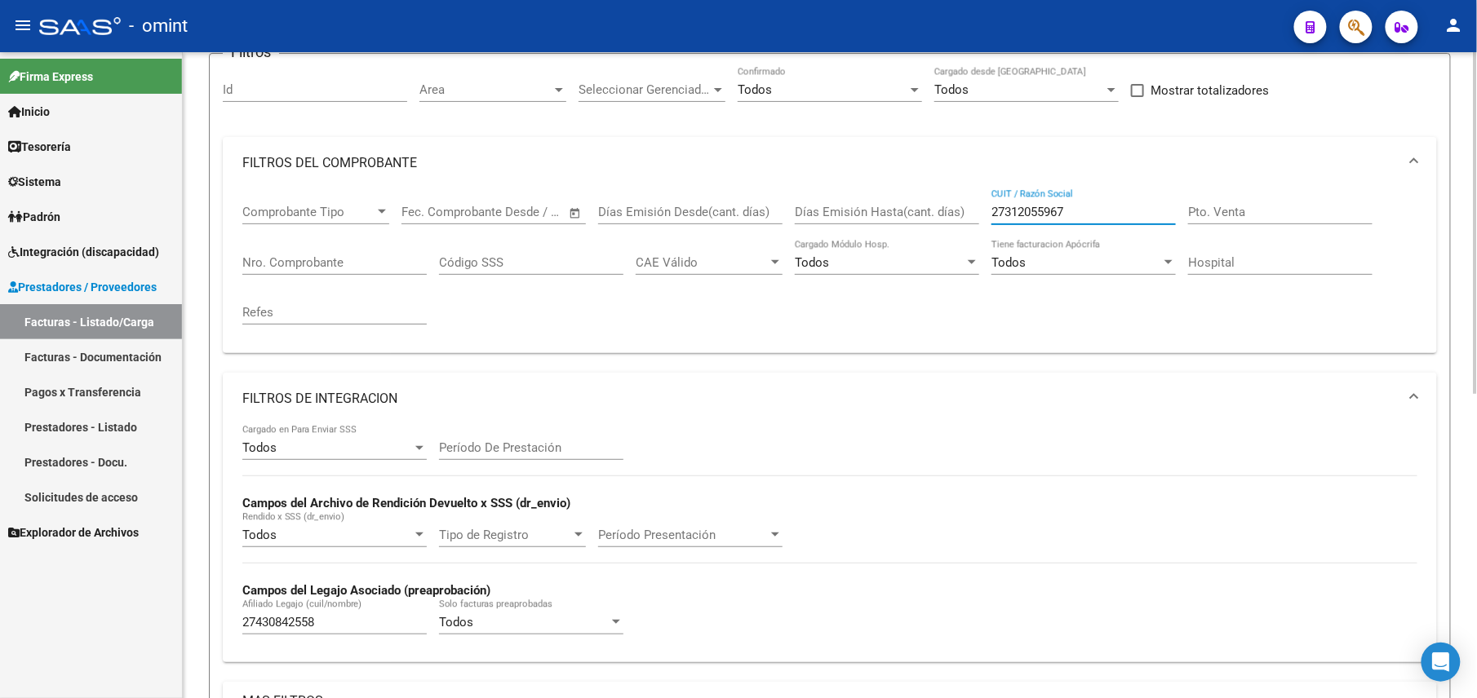
click at [1018, 210] on input "27312055967" at bounding box center [1083, 212] width 184 height 15
paste input "89149743"
type input "27389149743"
click at [278, 625] on input "27430842558" at bounding box center [334, 622] width 184 height 15
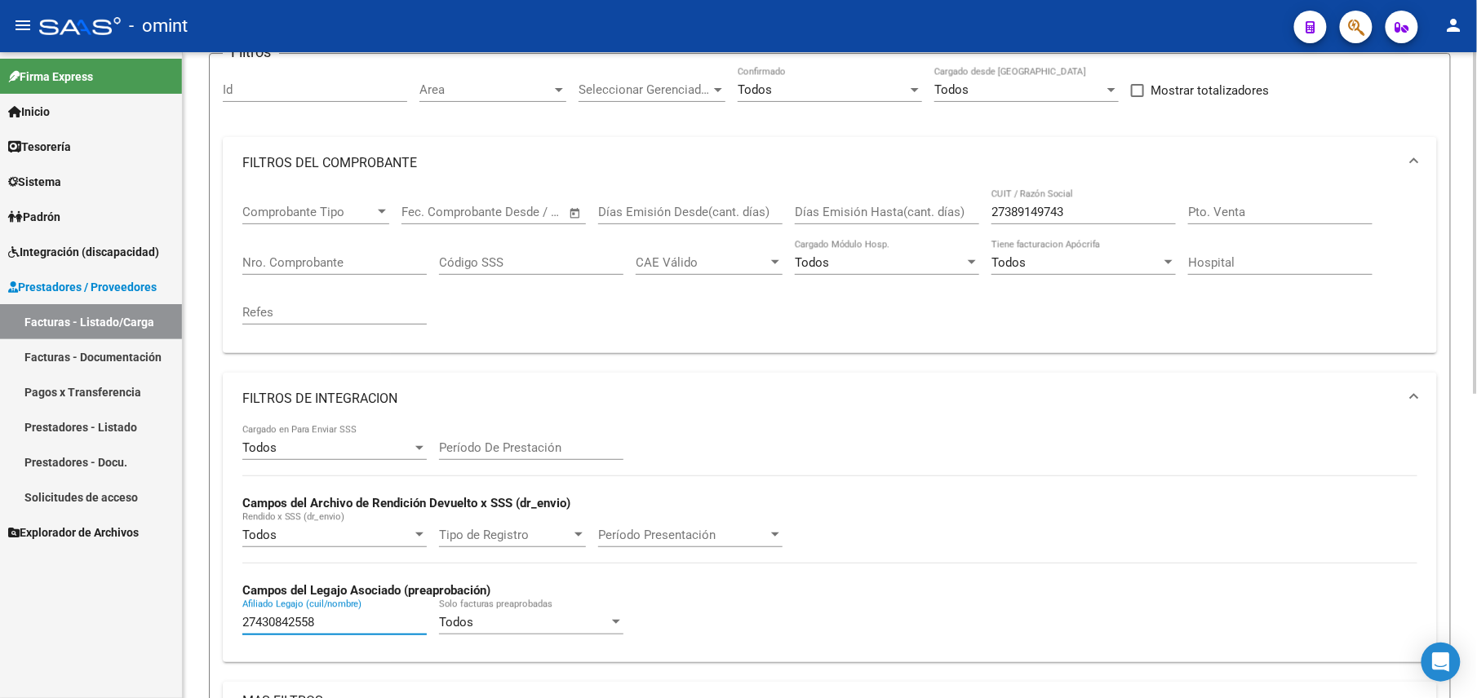
click at [278, 625] on input "27430842558" at bounding box center [334, 622] width 184 height 15
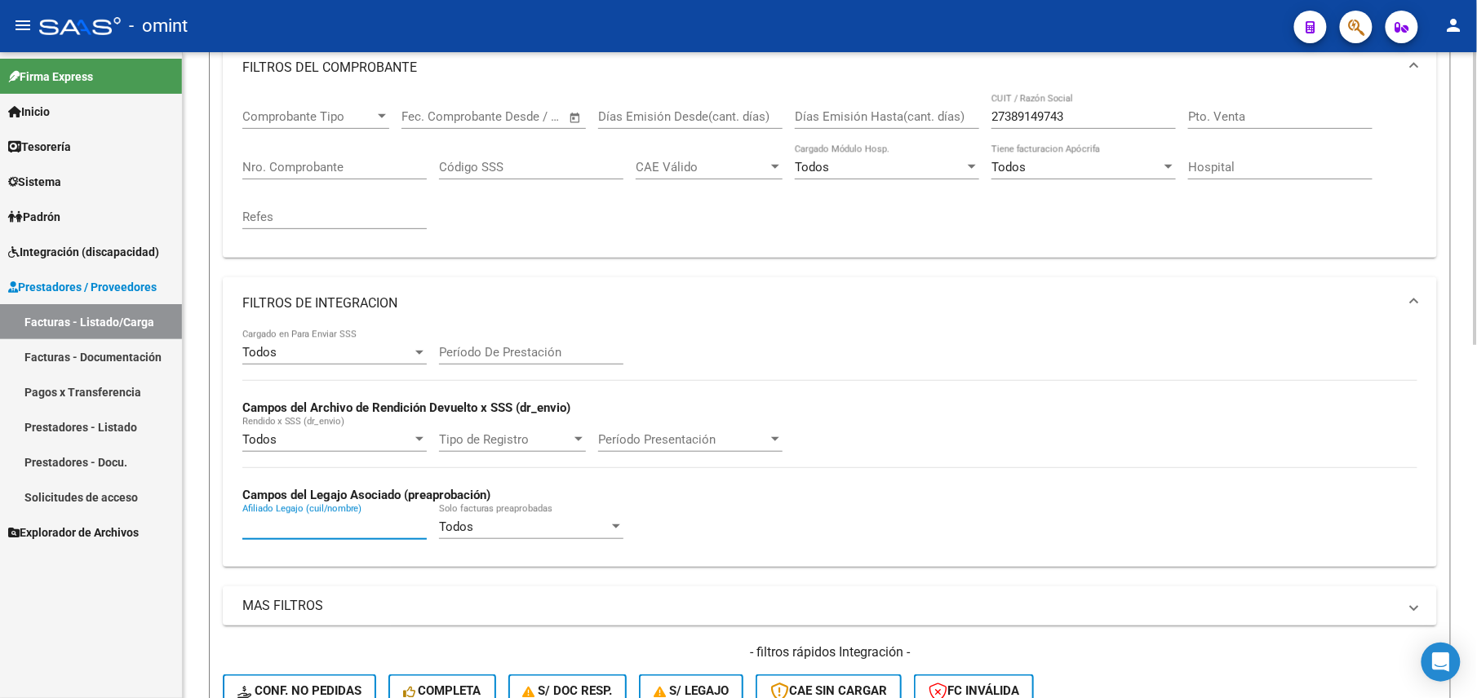
scroll to position [0, 0]
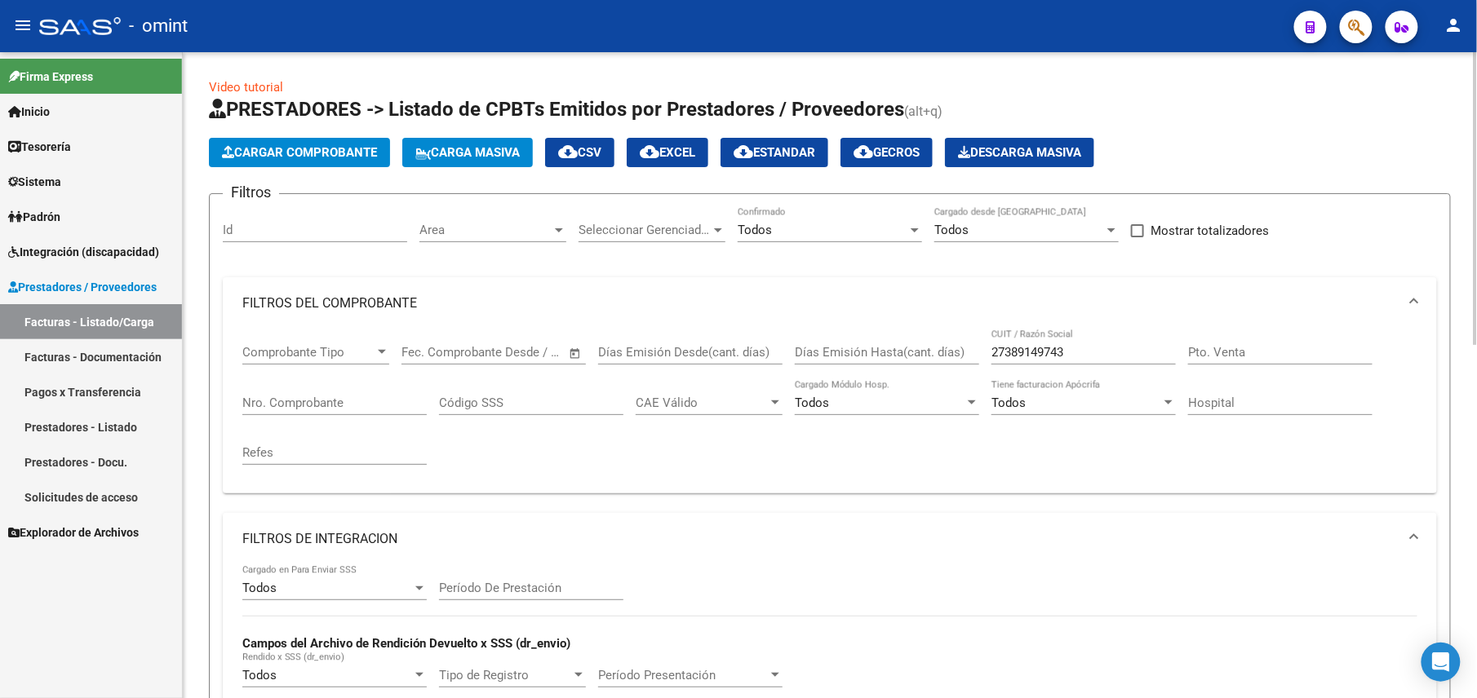
click at [1031, 356] on input "27389149743" at bounding box center [1083, 352] width 184 height 15
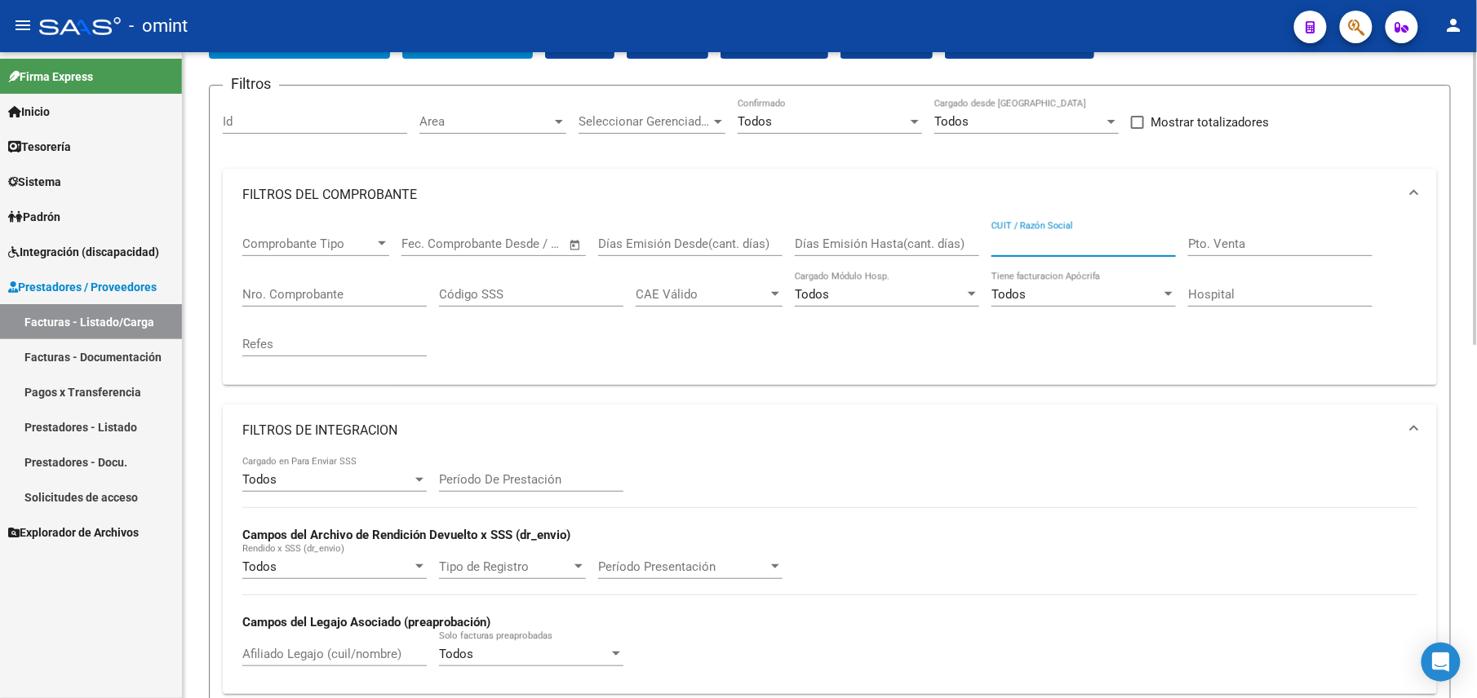
scroll to position [217, 0]
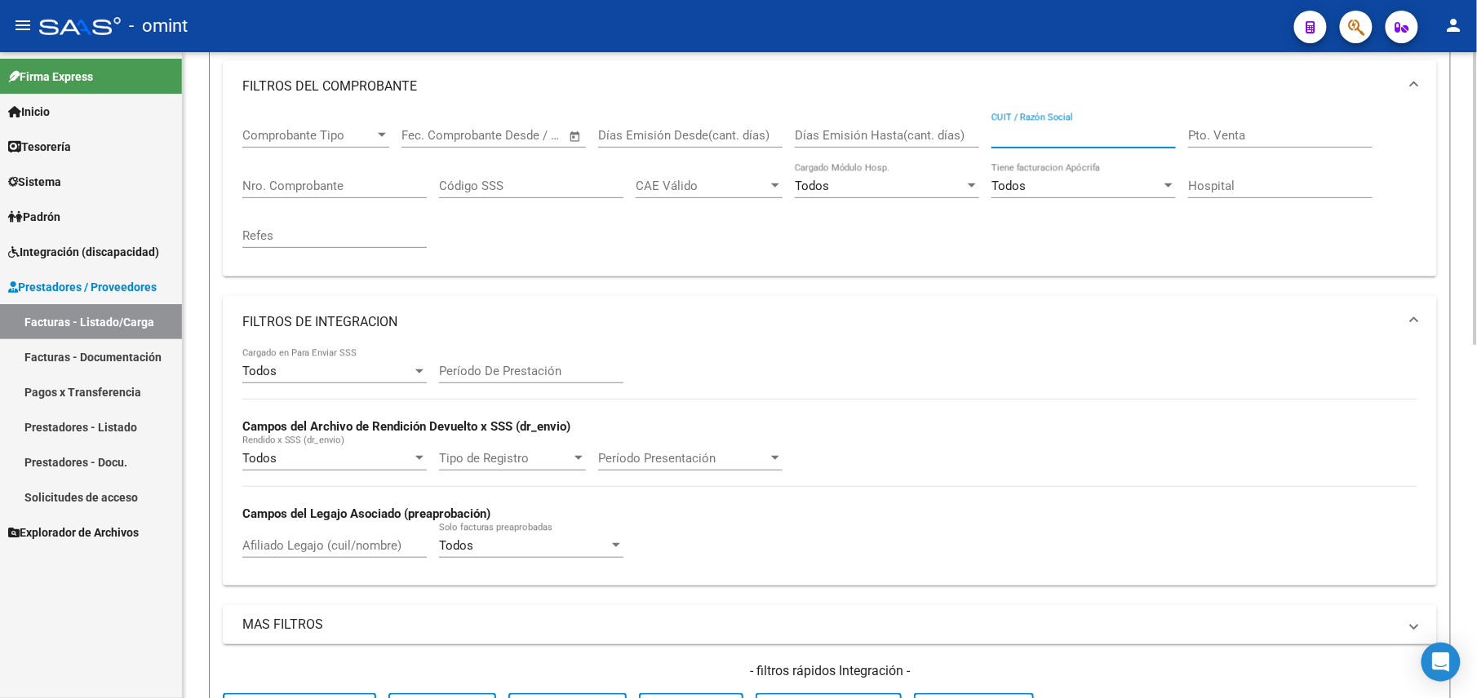
click at [295, 543] on input "Afiliado Legajo (cuil/nombre)" at bounding box center [334, 546] width 184 height 15
paste input "20555028467"
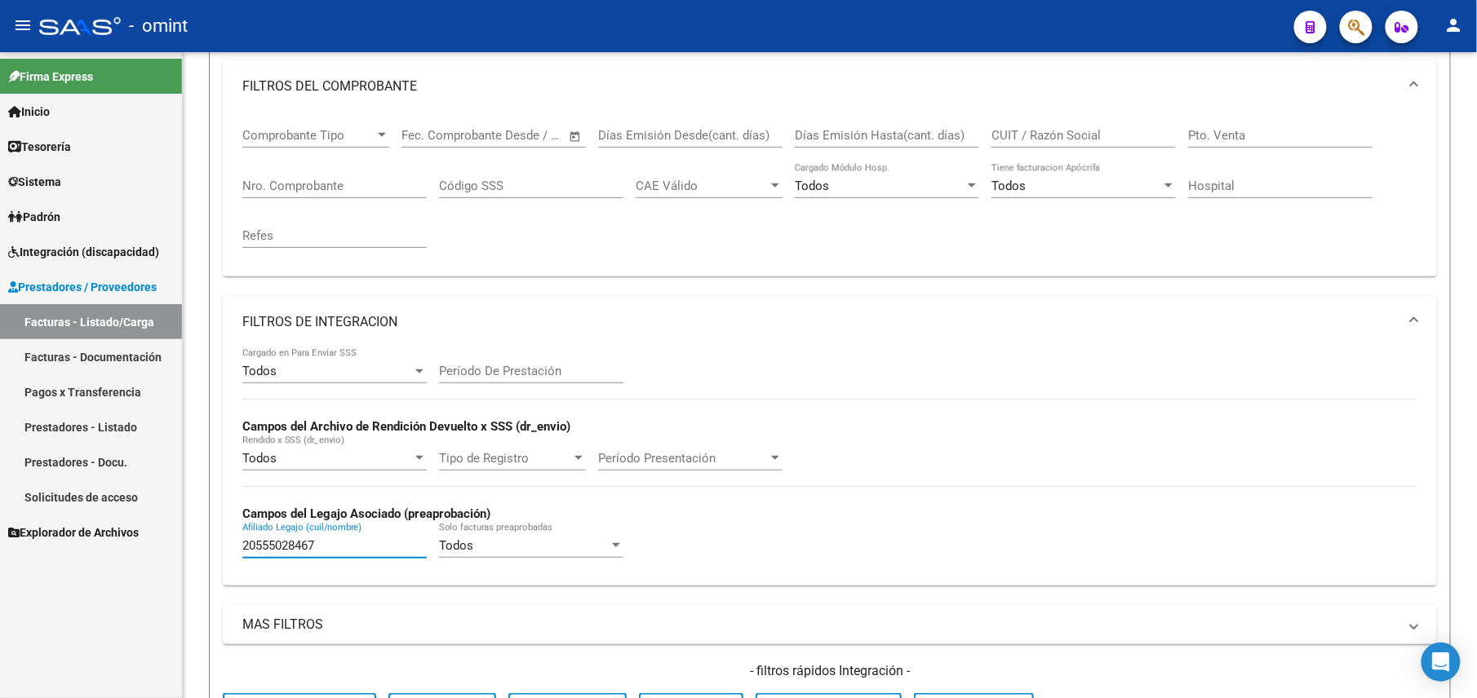
type input "20555028467"
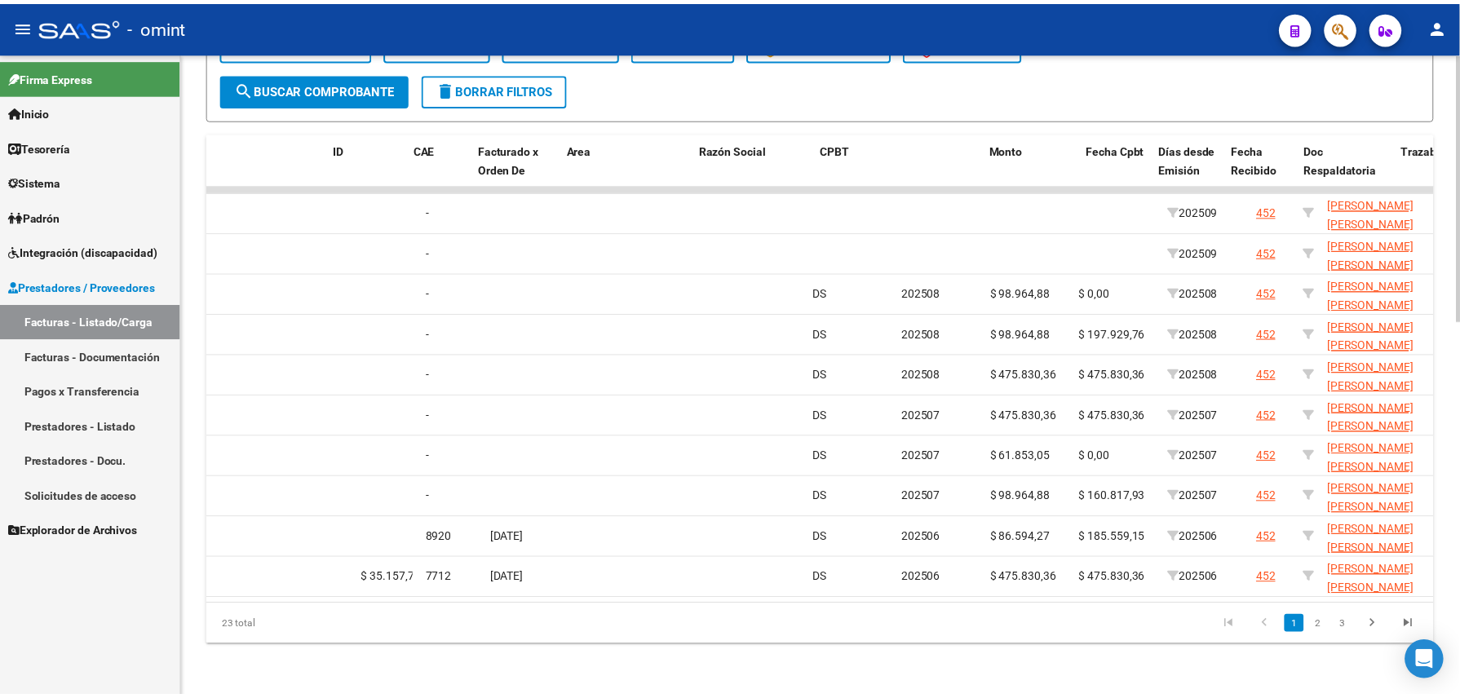
scroll to position [0, 0]
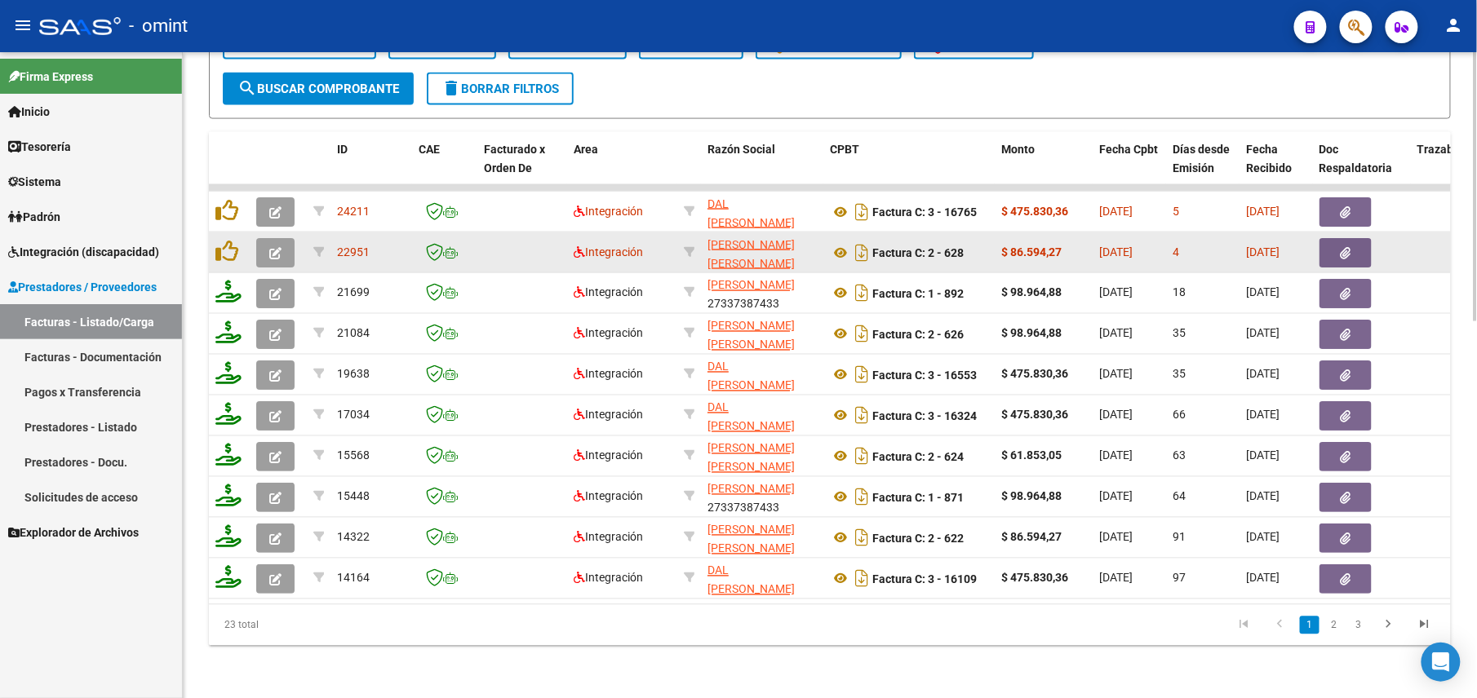
click at [274, 247] on icon "button" at bounding box center [275, 253] width 12 height 12
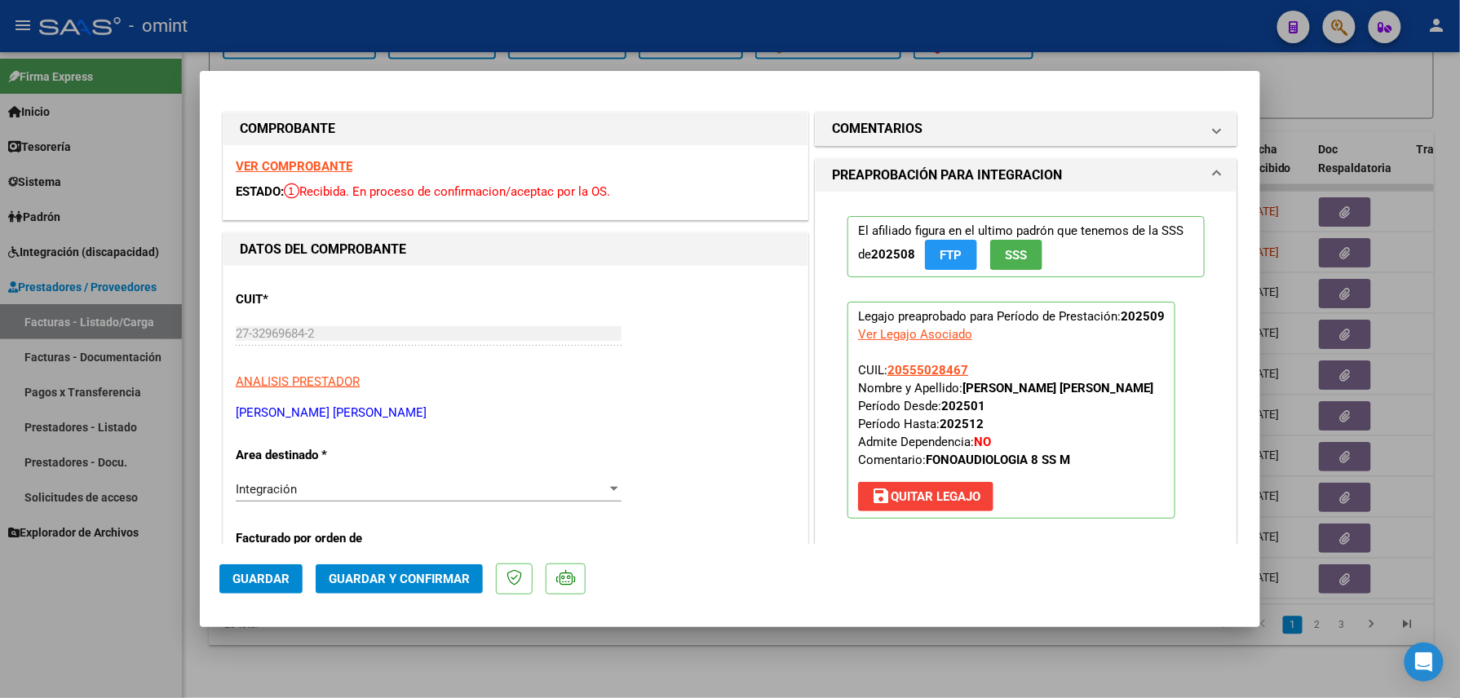
click at [298, 159] on strong "VER COMPROBANTE" at bounding box center [294, 166] width 117 height 15
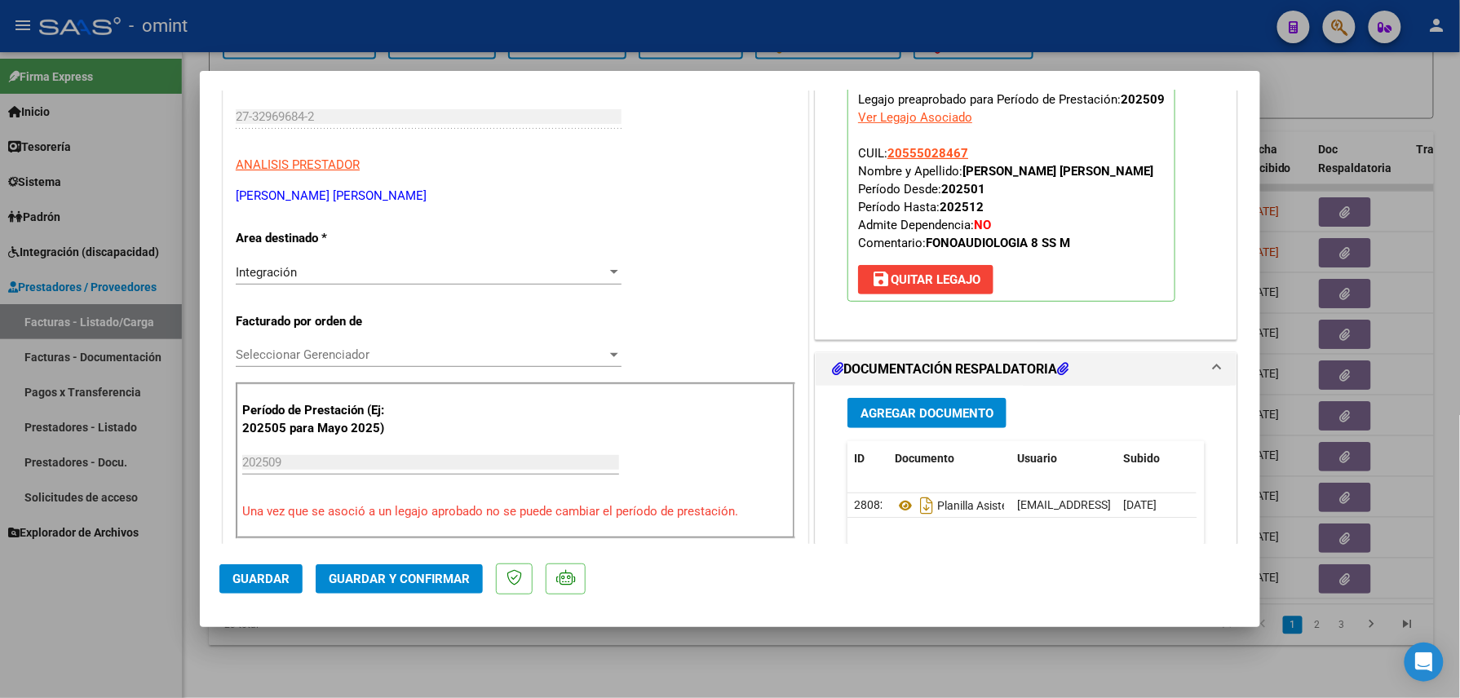
scroll to position [435, 0]
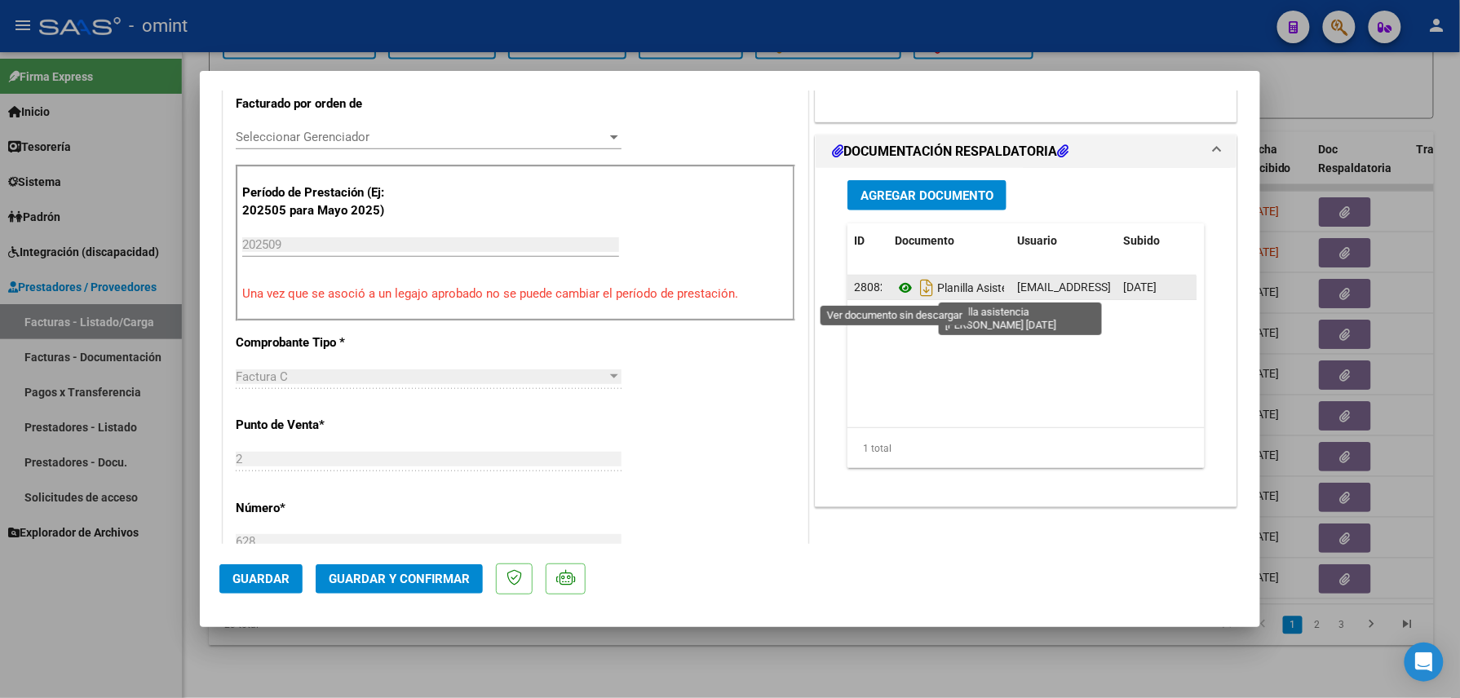
click at [898, 282] on icon at bounding box center [905, 288] width 21 height 20
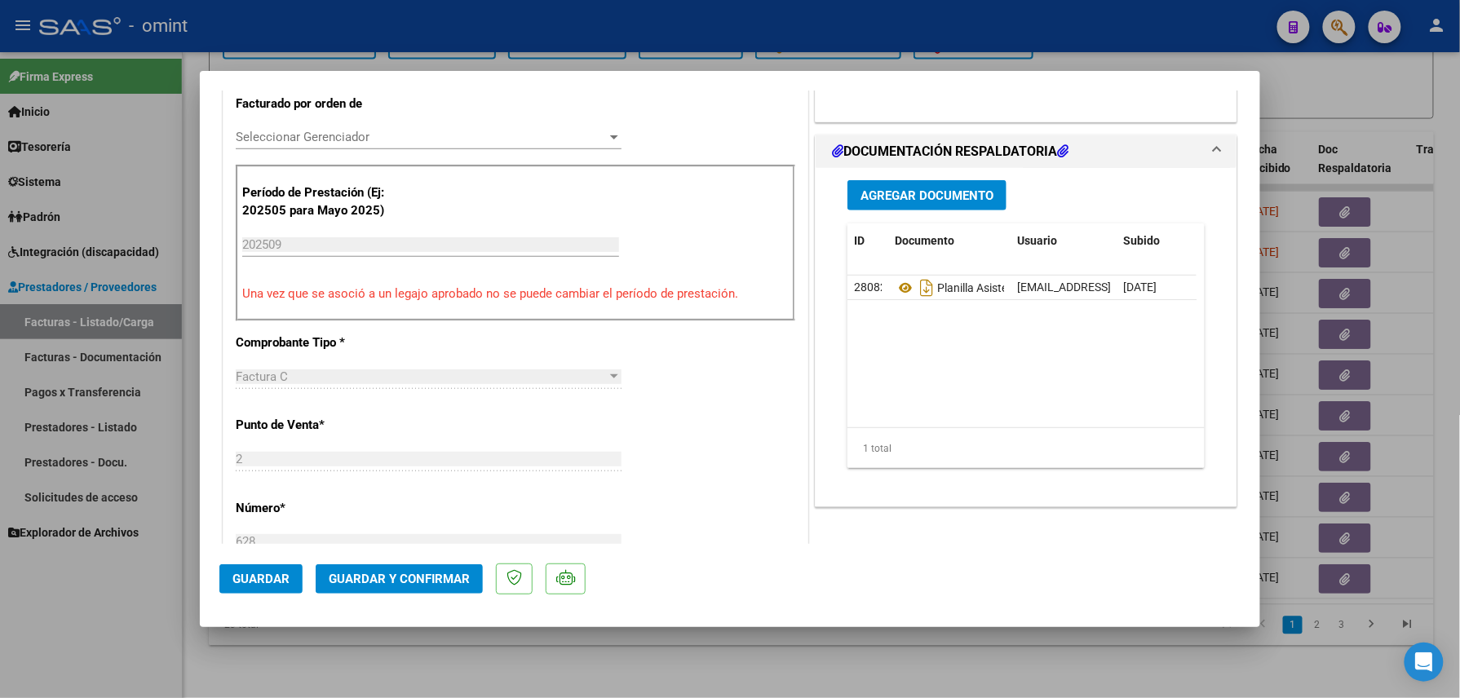
scroll to position [0, 0]
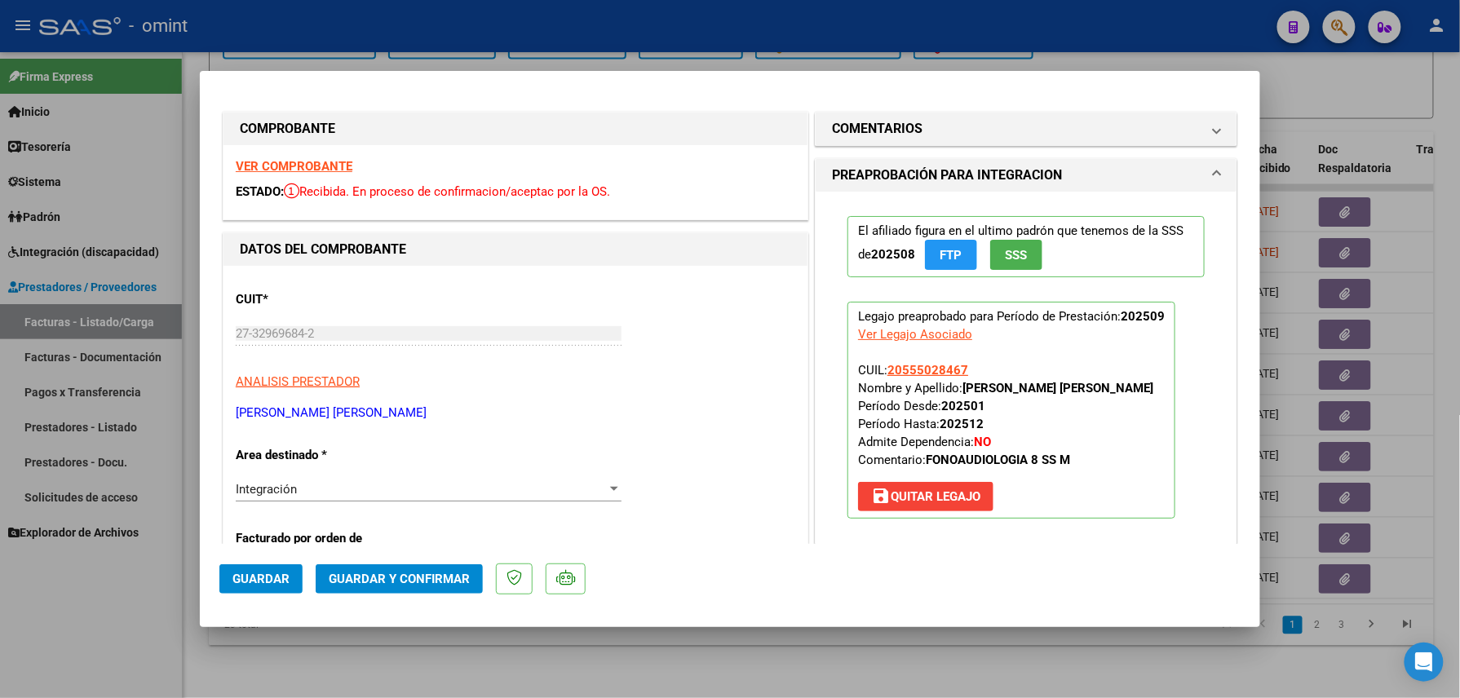
click at [428, 576] on span "Guardar y Confirmar" at bounding box center [399, 579] width 141 height 15
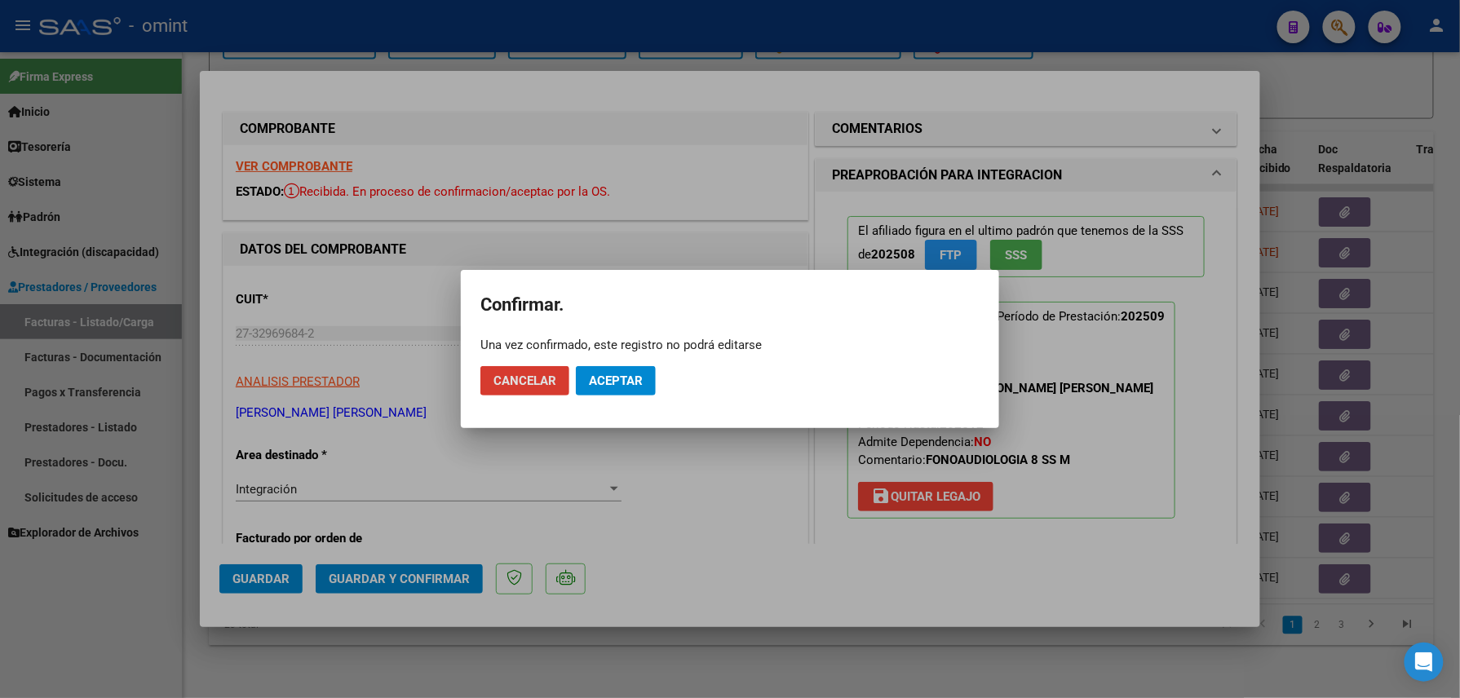
click at [618, 385] on span "Aceptar" at bounding box center [616, 381] width 54 height 15
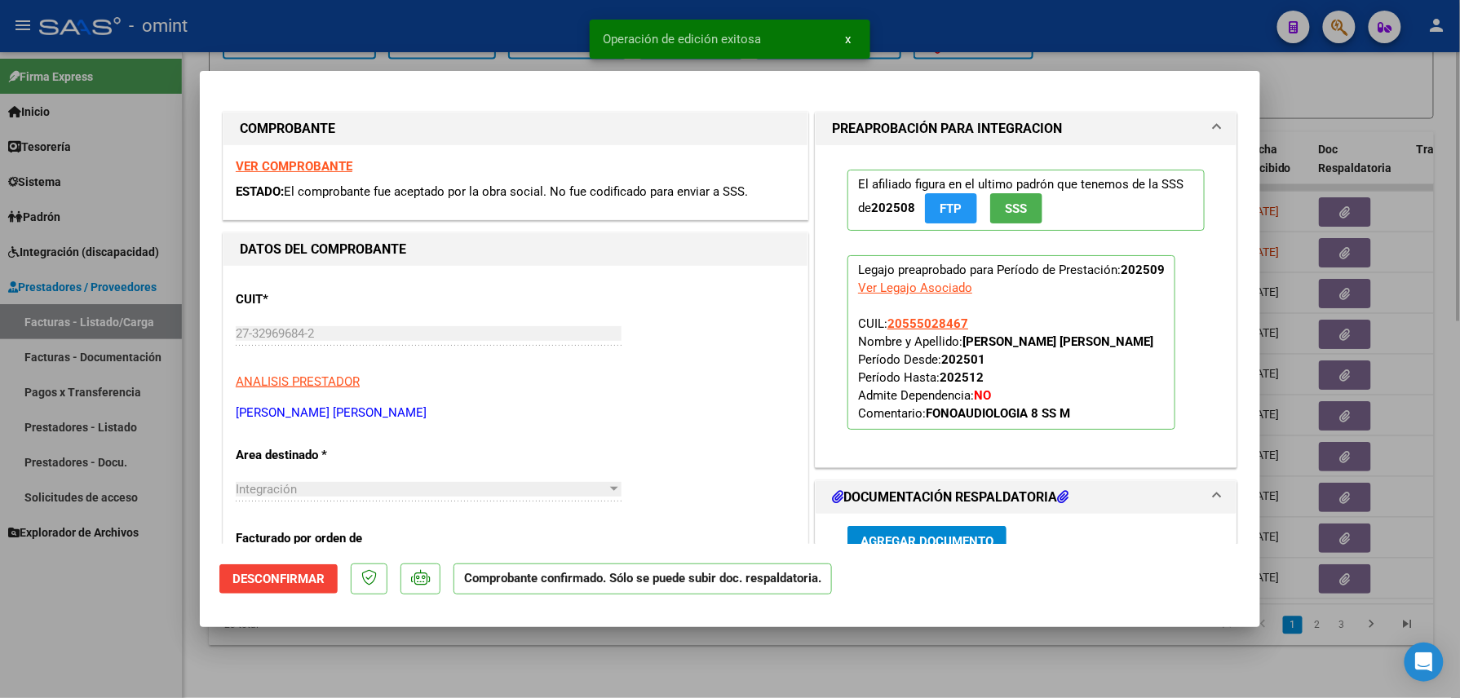
click at [369, 661] on div at bounding box center [730, 349] width 1460 height 698
type input "$ 0,00"
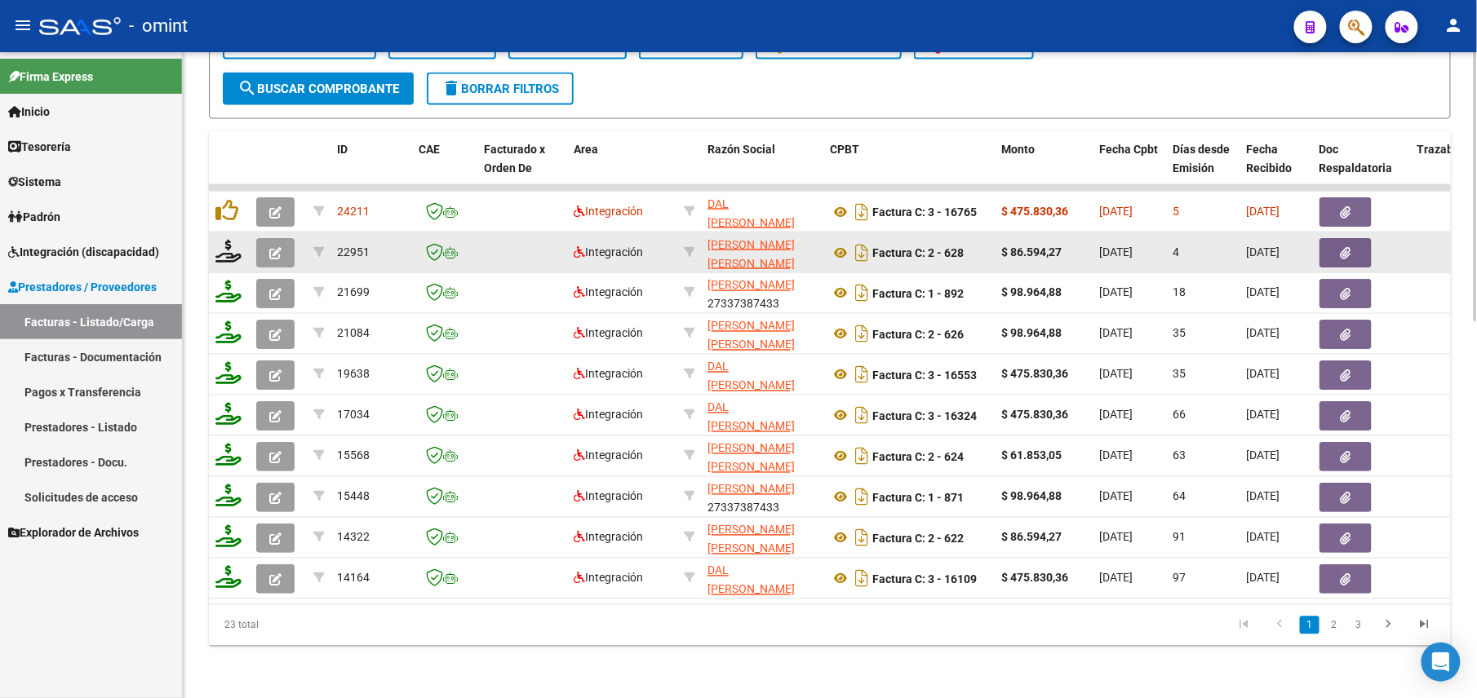
click at [271, 246] on span "button" at bounding box center [275, 253] width 12 height 15
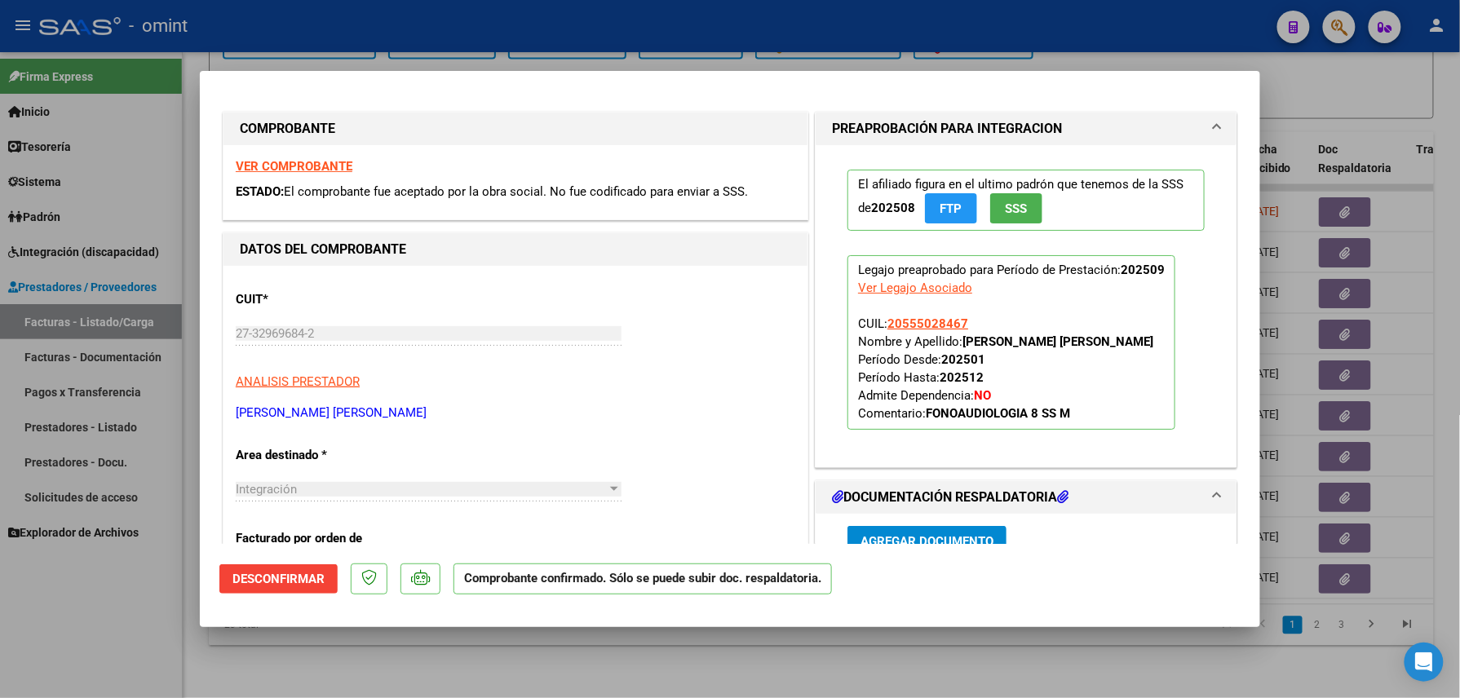
click at [301, 674] on div at bounding box center [730, 349] width 1460 height 698
type input "$ 0,00"
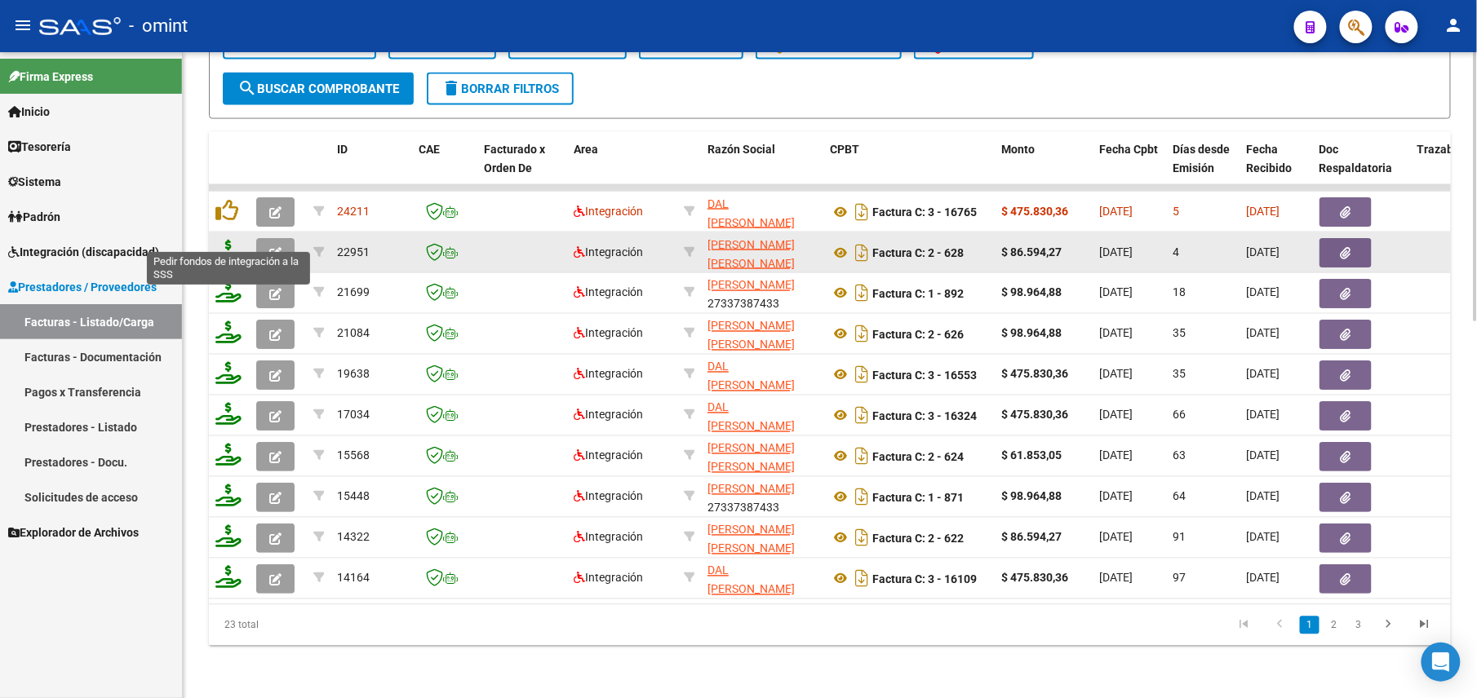
click at [230, 240] on icon at bounding box center [228, 251] width 26 height 23
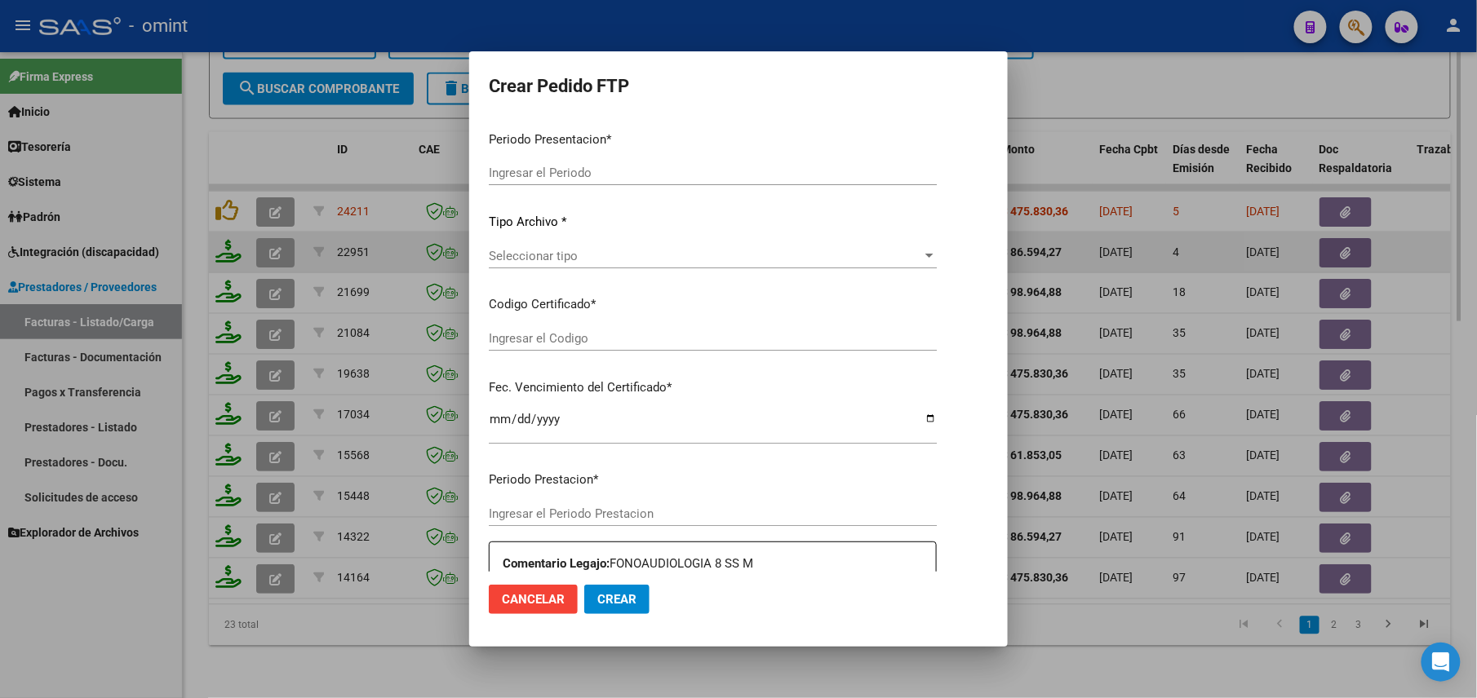
type input "202509"
type input "$ 86.594,27"
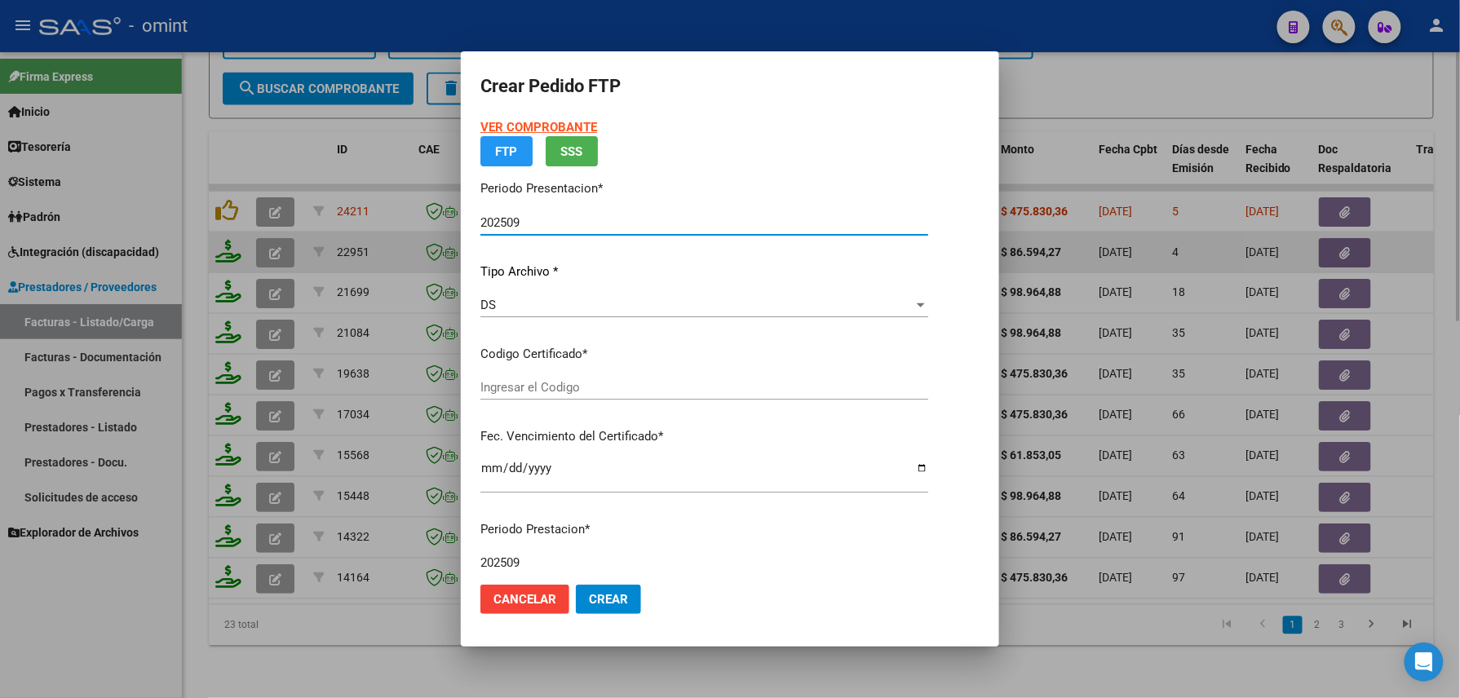
type input "990827903"
type input "[DATE]"
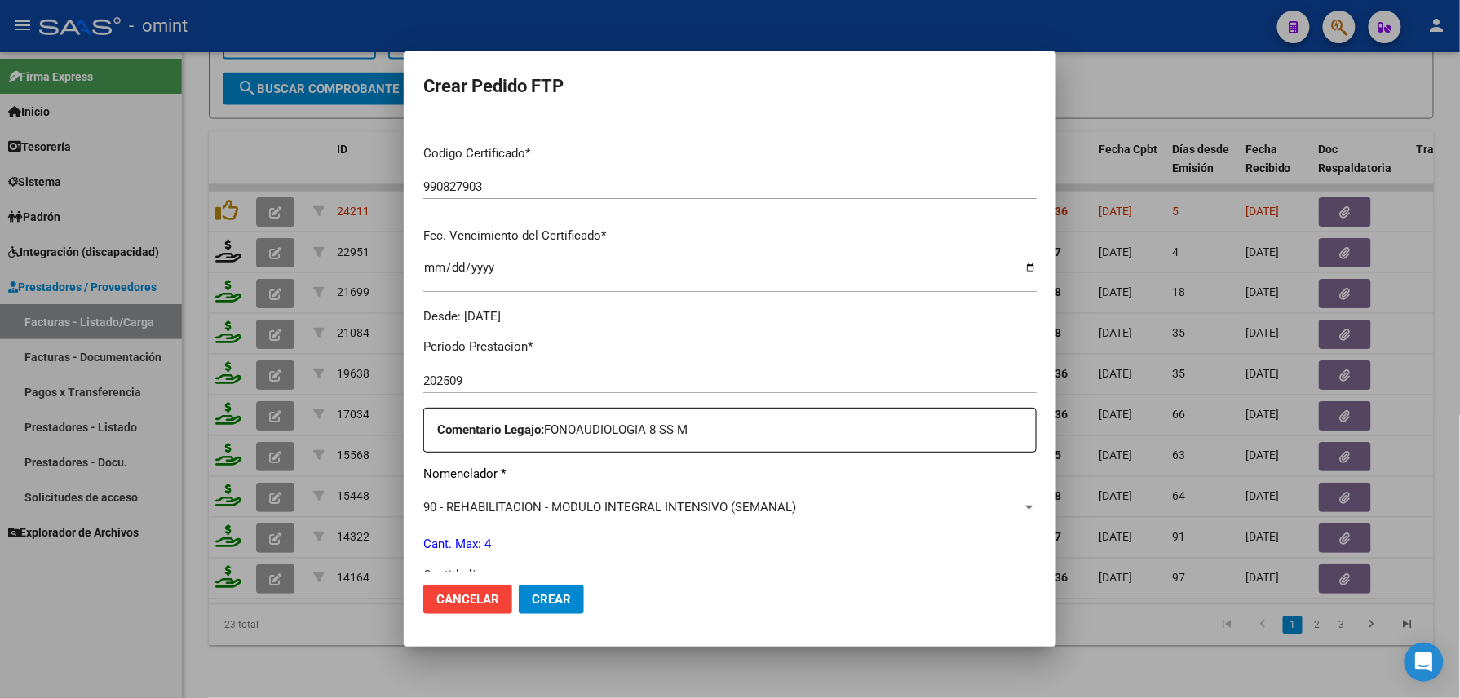
scroll to position [638, 0]
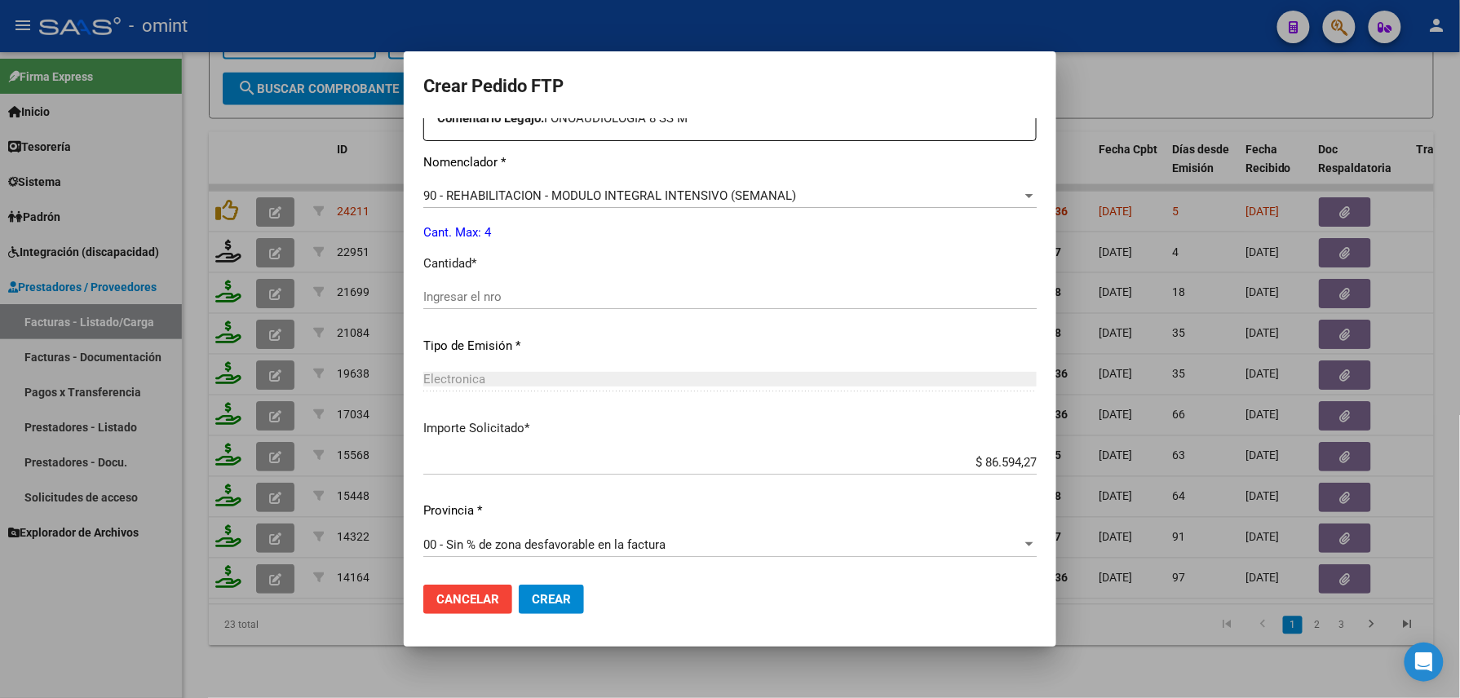
click at [560, 285] on div "Ingresar el nro" at bounding box center [730, 297] width 614 height 24
click at [543, 302] on input "Ingresar el nro" at bounding box center [730, 297] width 614 height 15
type input "4"
click at [556, 608] on button "Crear" at bounding box center [551, 599] width 65 height 29
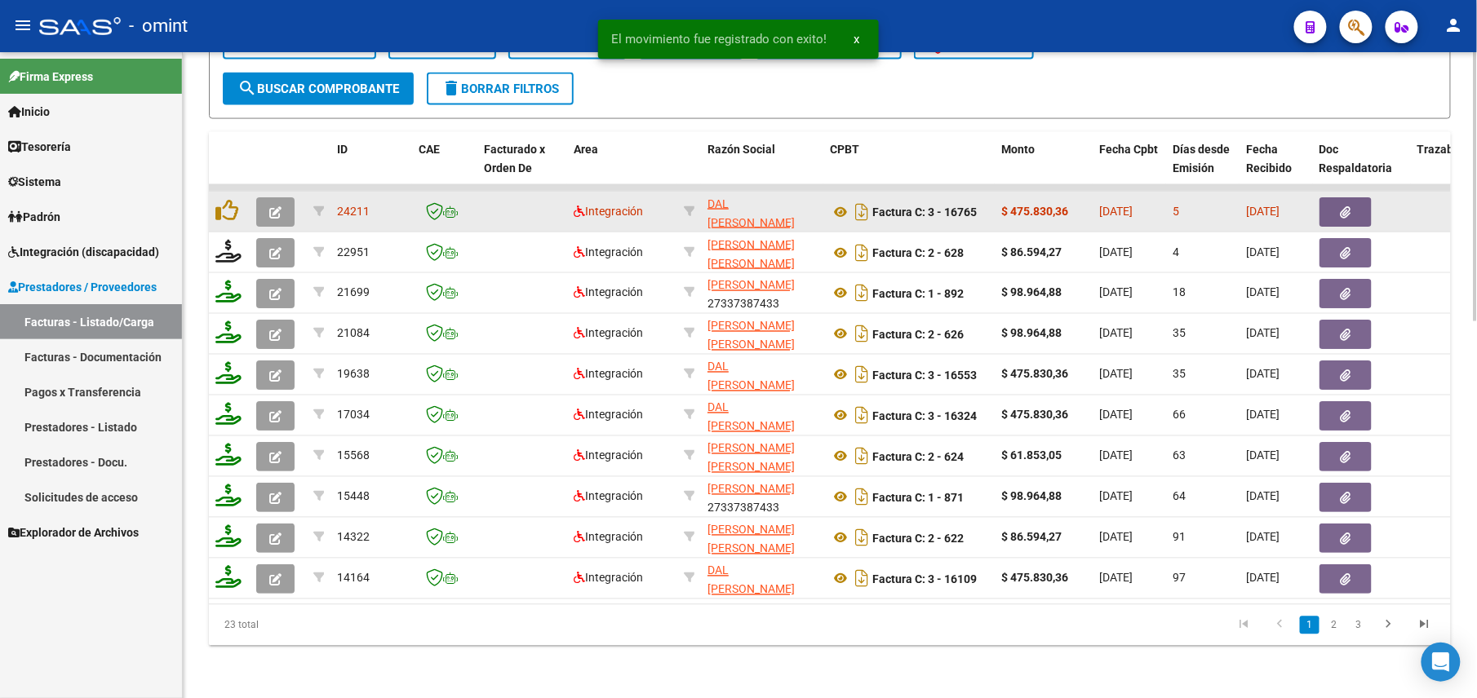
click at [259, 197] on button "button" at bounding box center [275, 211] width 38 height 29
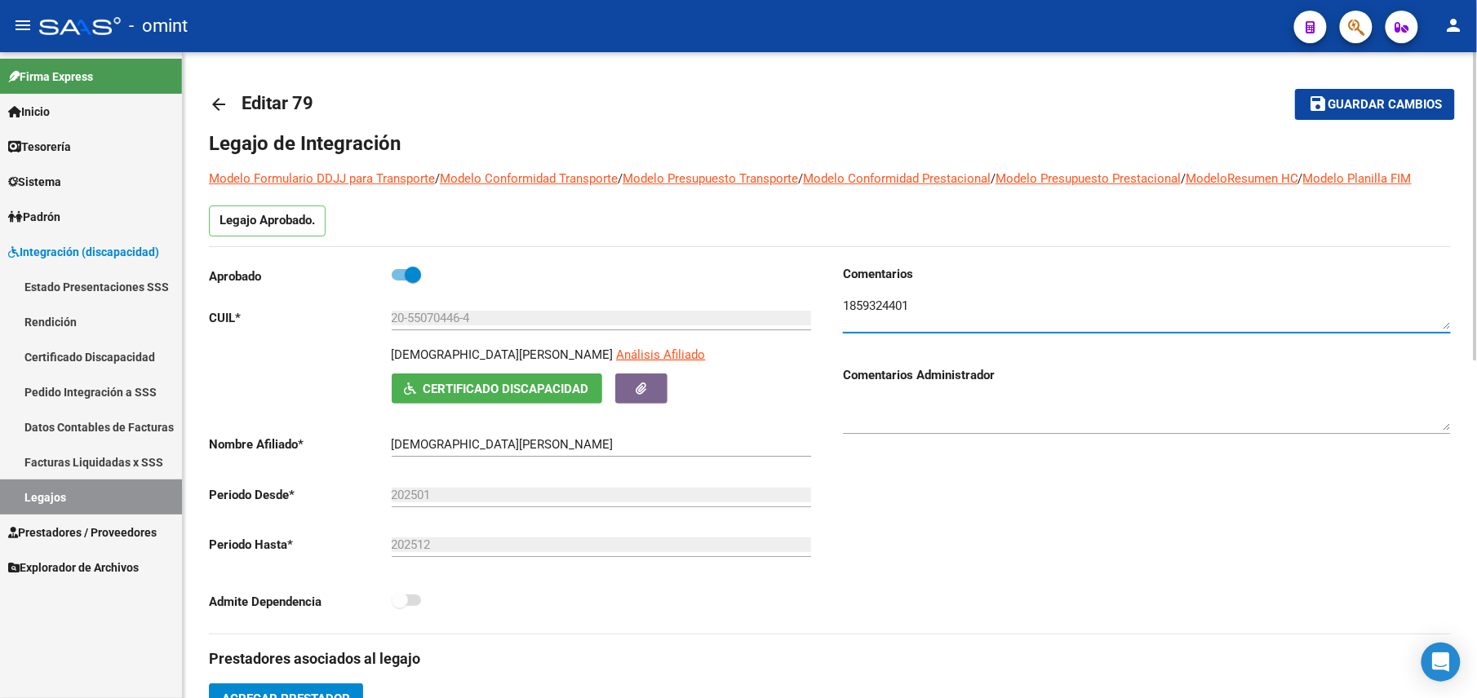
click at [212, 99] on mat-icon "arrow_back" at bounding box center [219, 105] width 20 height 20
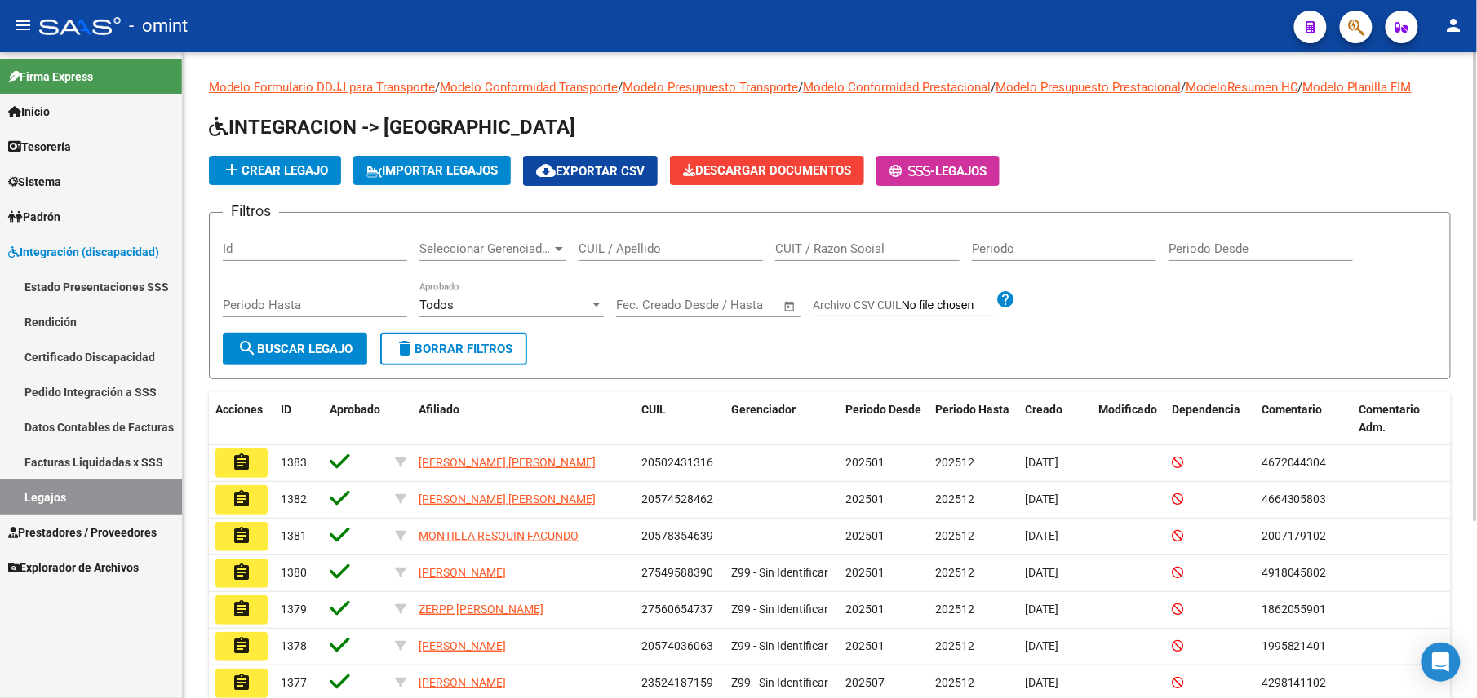
click at [651, 248] on input "CUIL / Apellido" at bounding box center [670, 249] width 184 height 15
paste input "20555028467"
type input "20555028467"
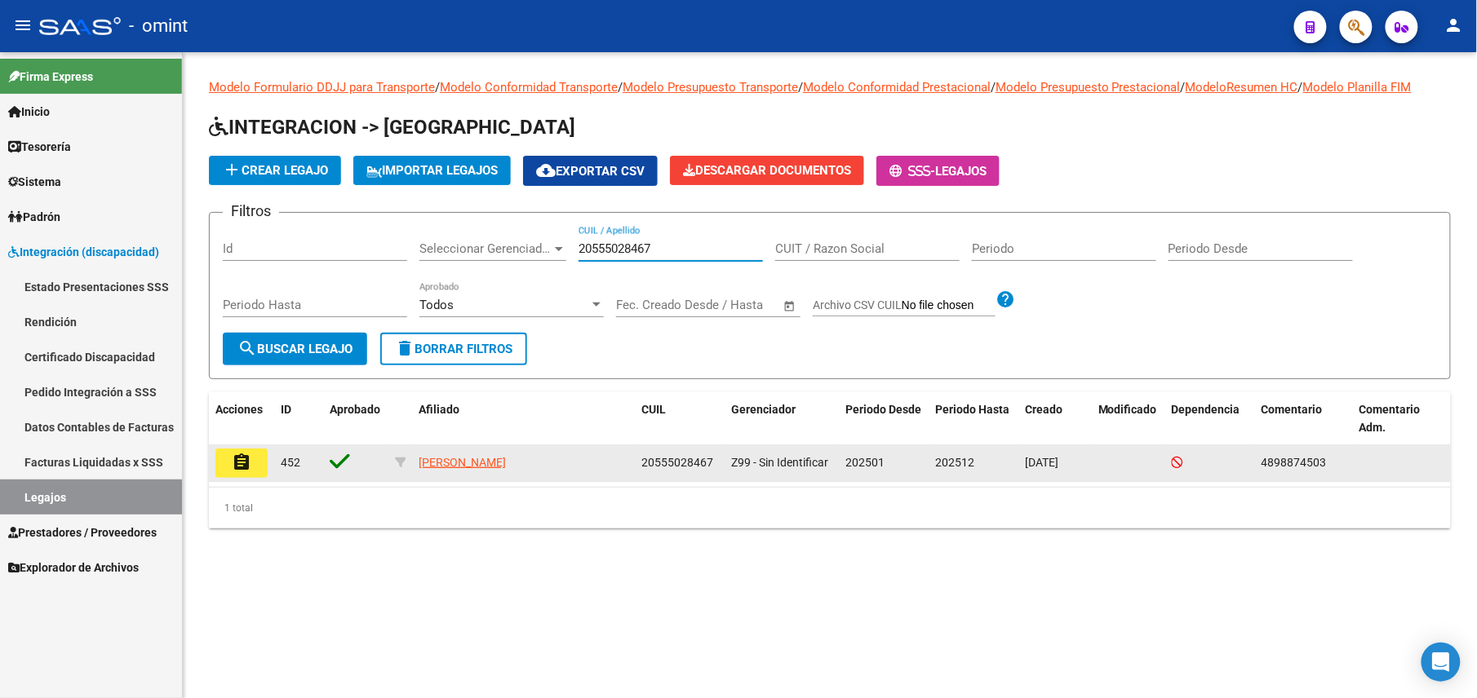
click at [249, 461] on mat-icon "assignment" at bounding box center [242, 463] width 20 height 20
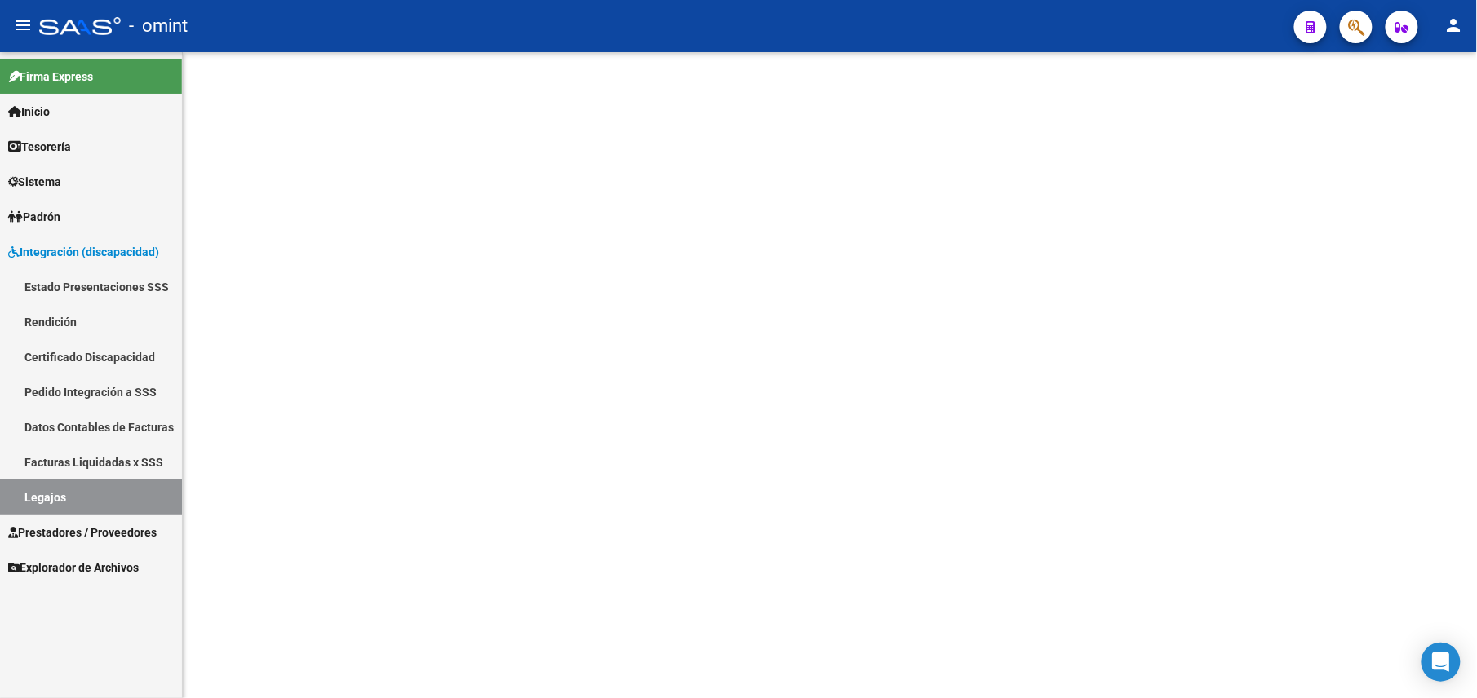
click at [249, 461] on mat-sidenav-content at bounding box center [830, 375] width 1294 height 646
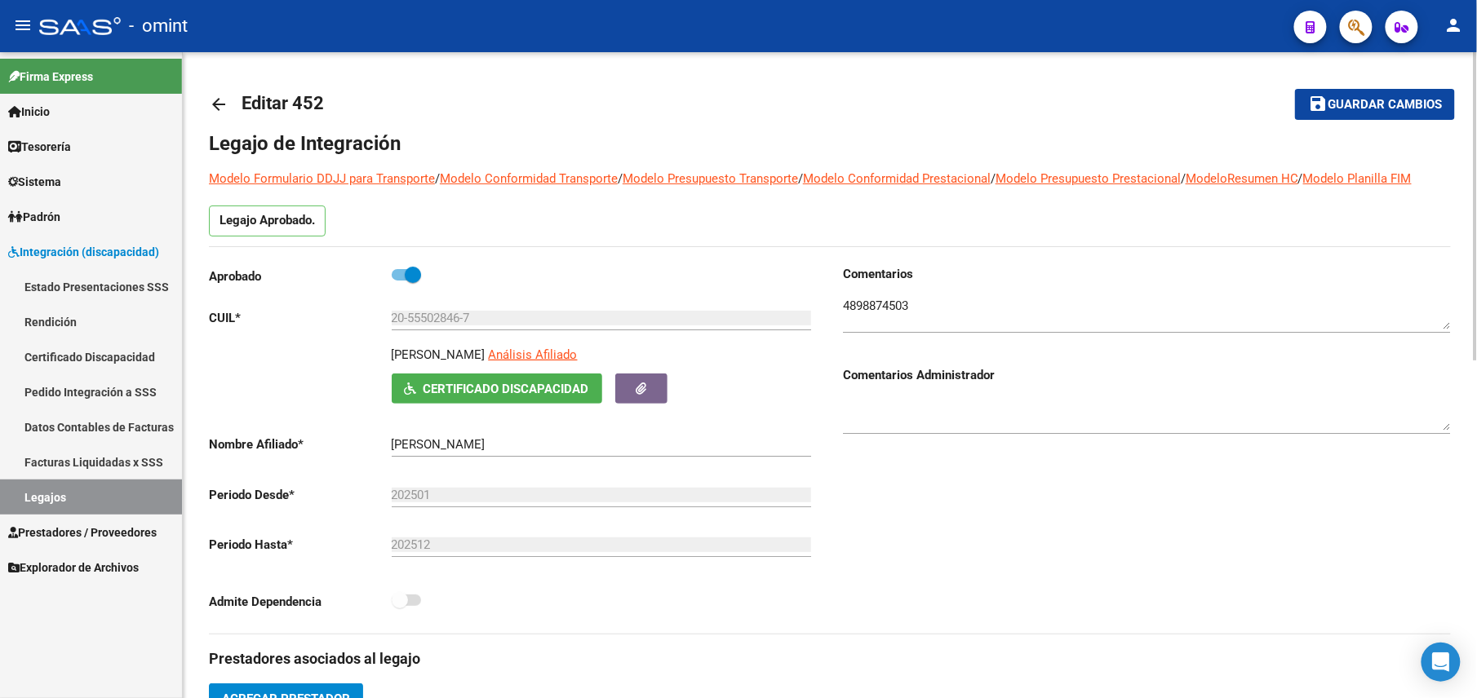
click at [1032, 560] on div "Comentarios Comentarios Administrador" at bounding box center [1140, 449] width 621 height 369
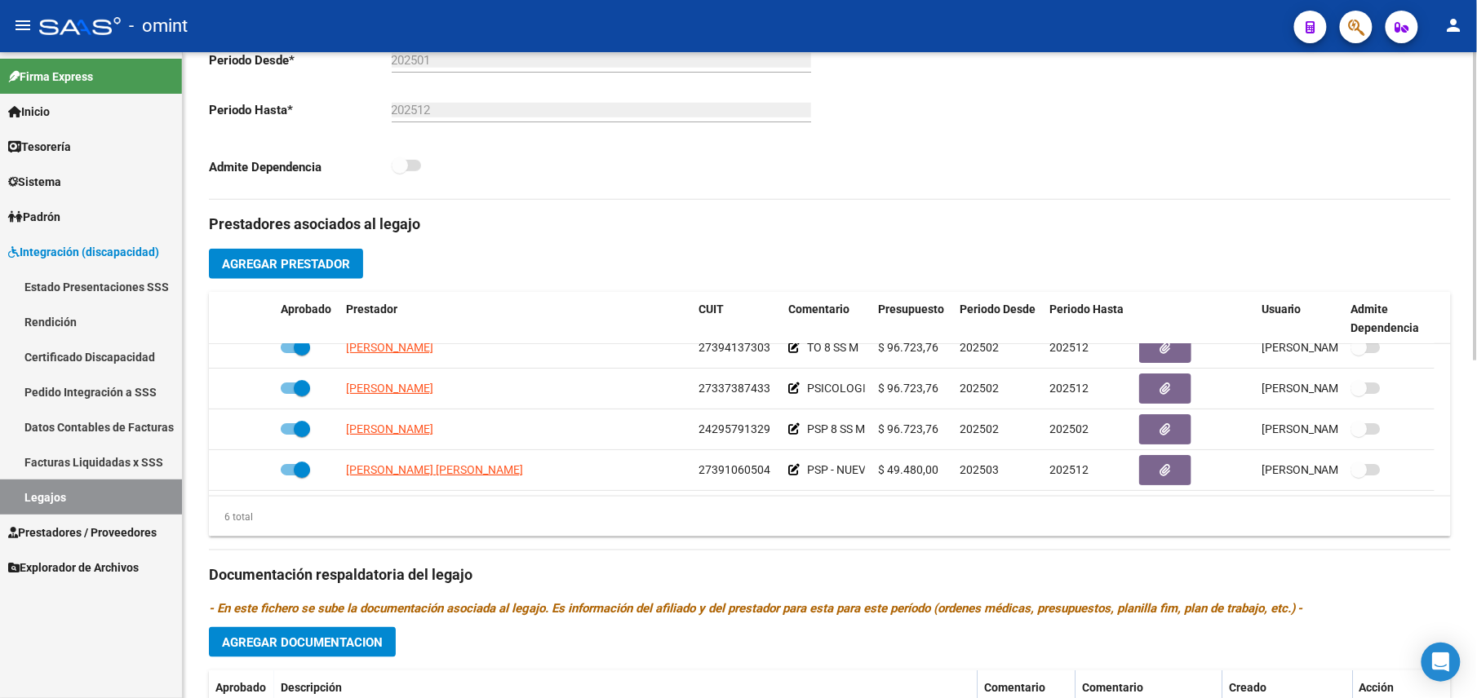
scroll to position [543, 0]
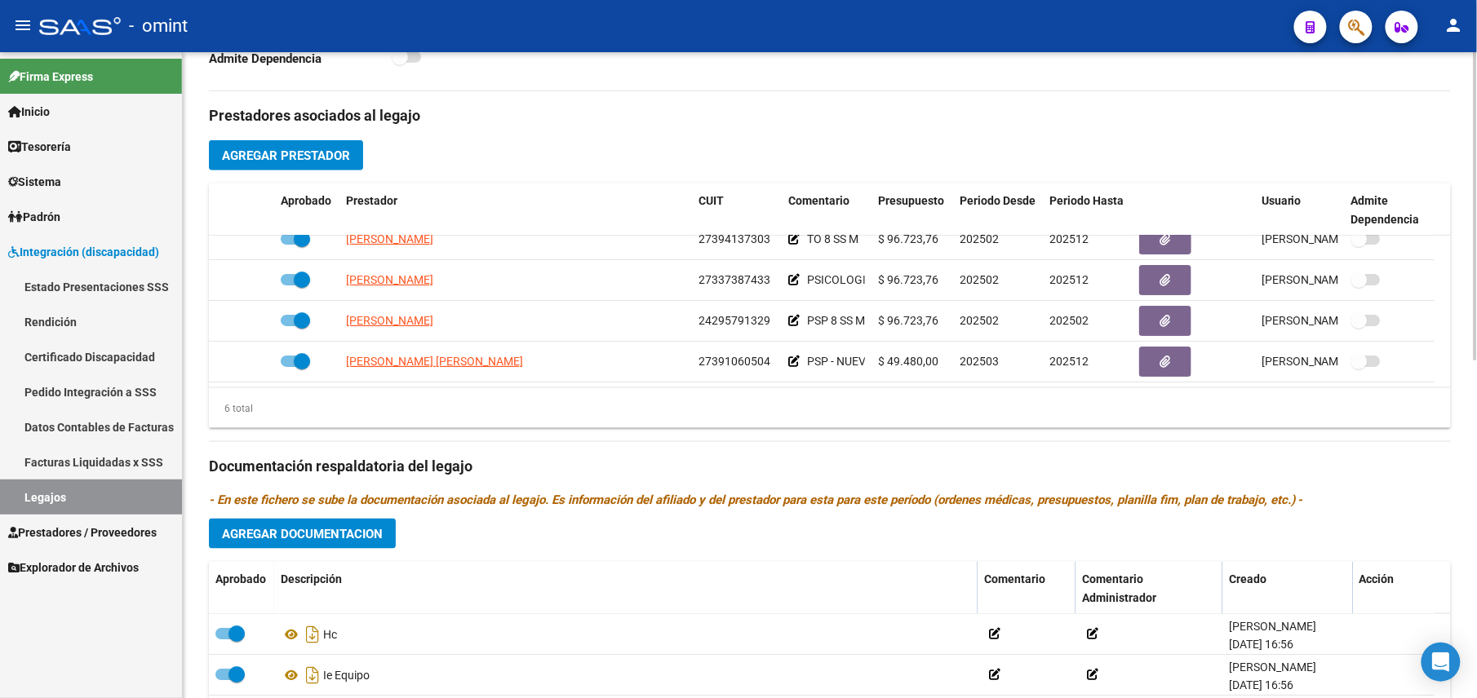
click at [1447, 403] on div "6 total" at bounding box center [830, 408] width 1242 height 41
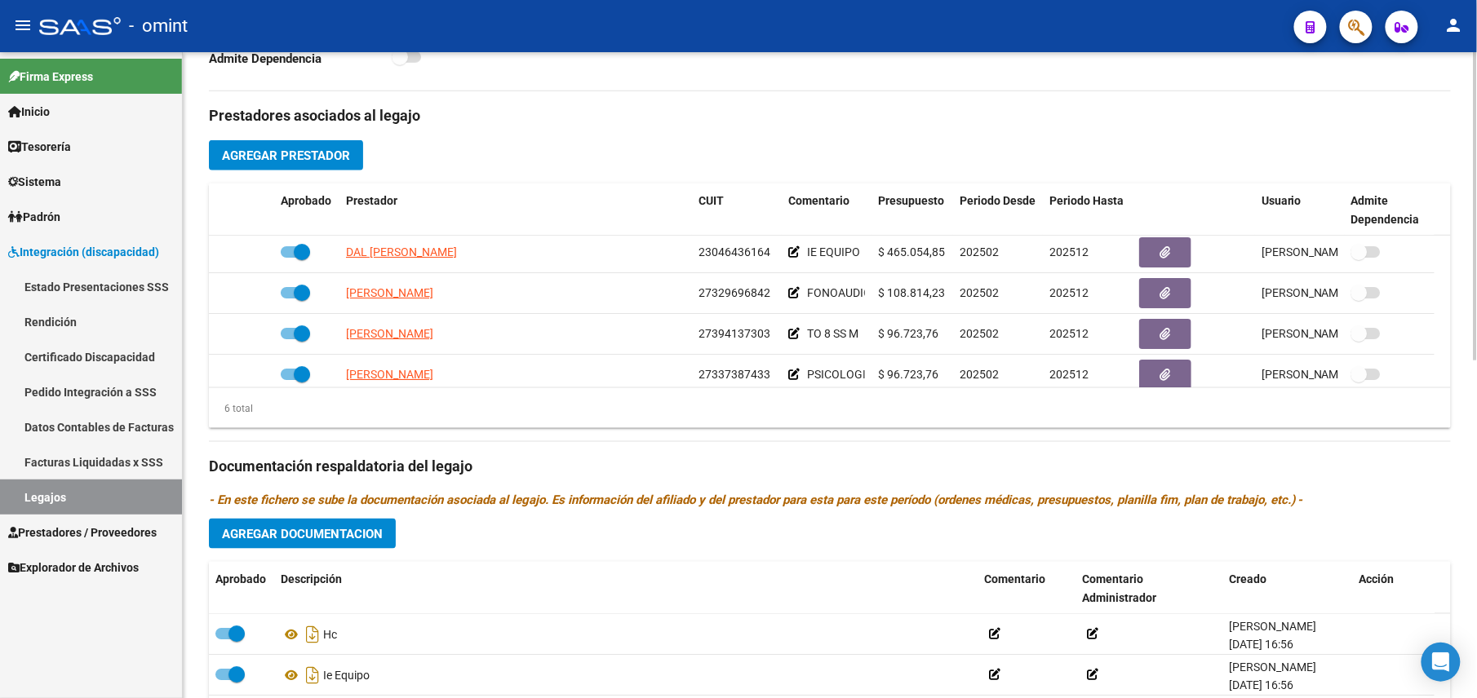
scroll to position [0, 0]
